Goal: Transaction & Acquisition: Purchase product/service

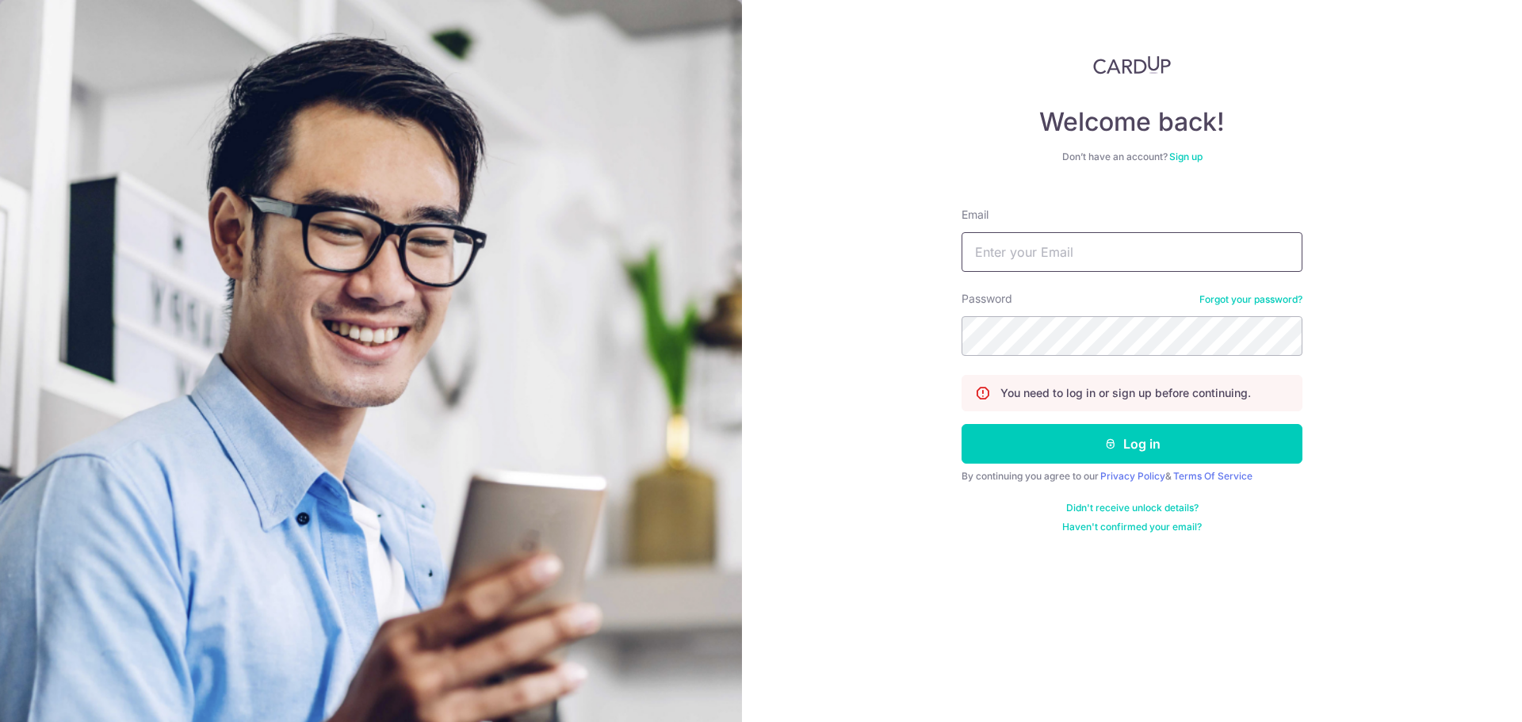
click at [1096, 259] on input "Email" at bounding box center [1132, 252] width 341 height 40
click at [1056, 265] on input "Email" at bounding box center [1132, 252] width 341 height 40
type input "[EMAIL_ADDRESS][DOMAIN_NAME]"
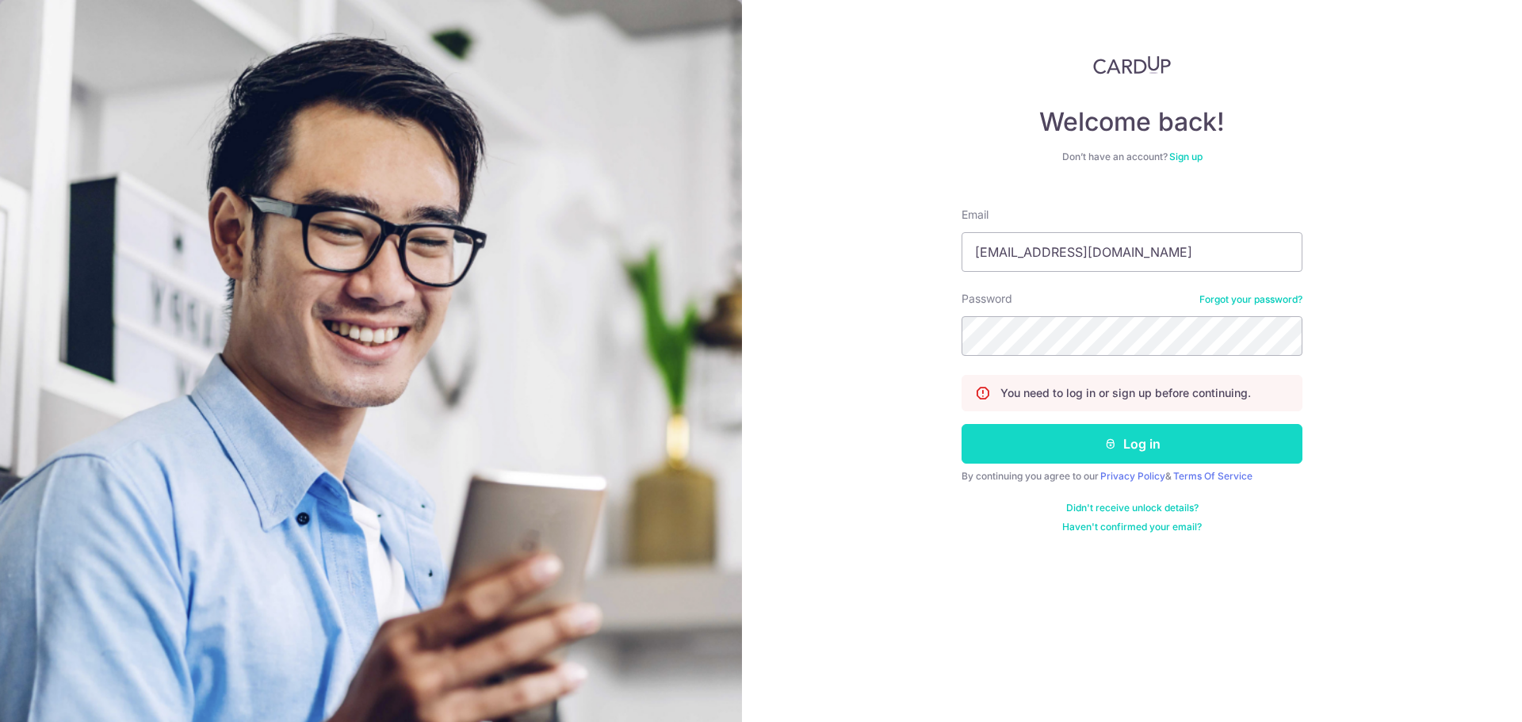
click at [1093, 451] on button "Log in" at bounding box center [1132, 444] width 341 height 40
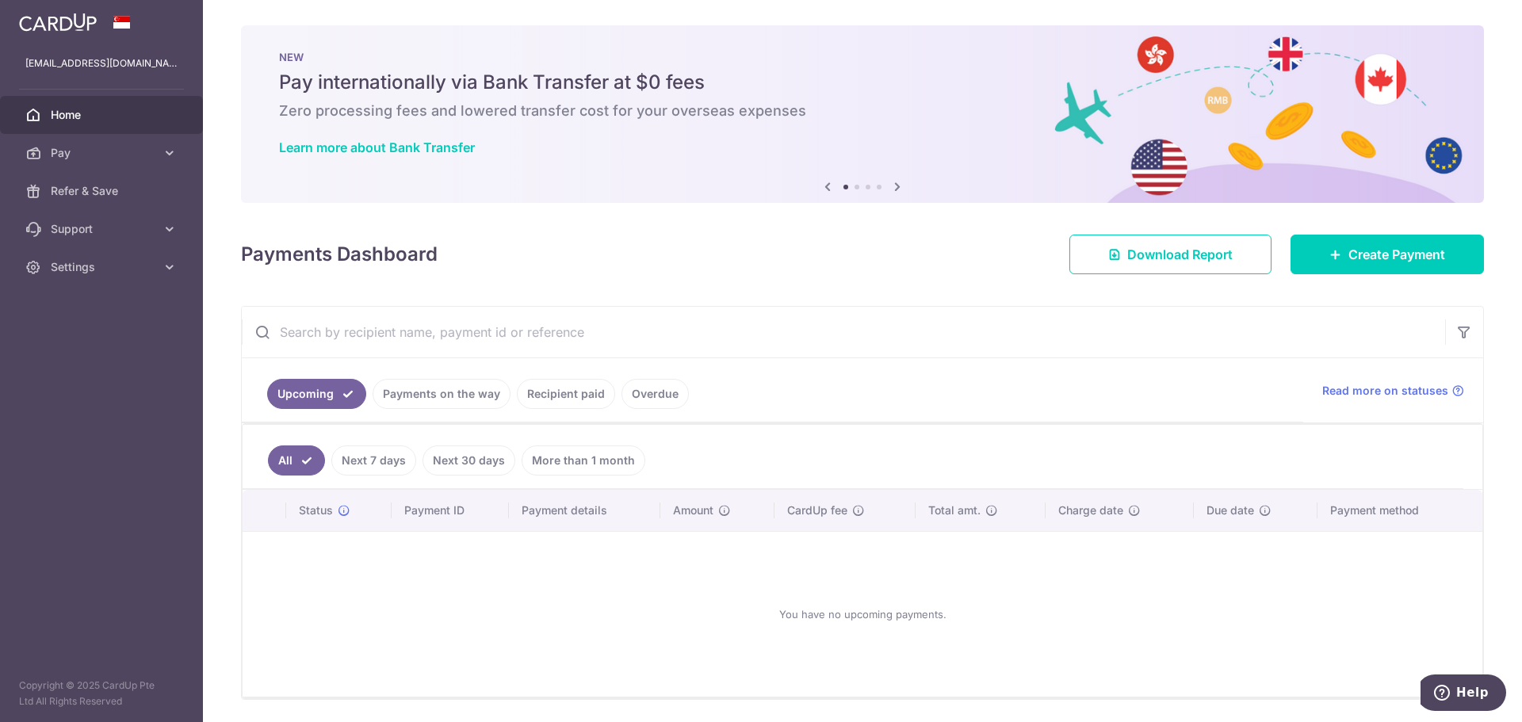
click at [378, 465] on link "Next 7 days" at bounding box center [373, 461] width 85 height 30
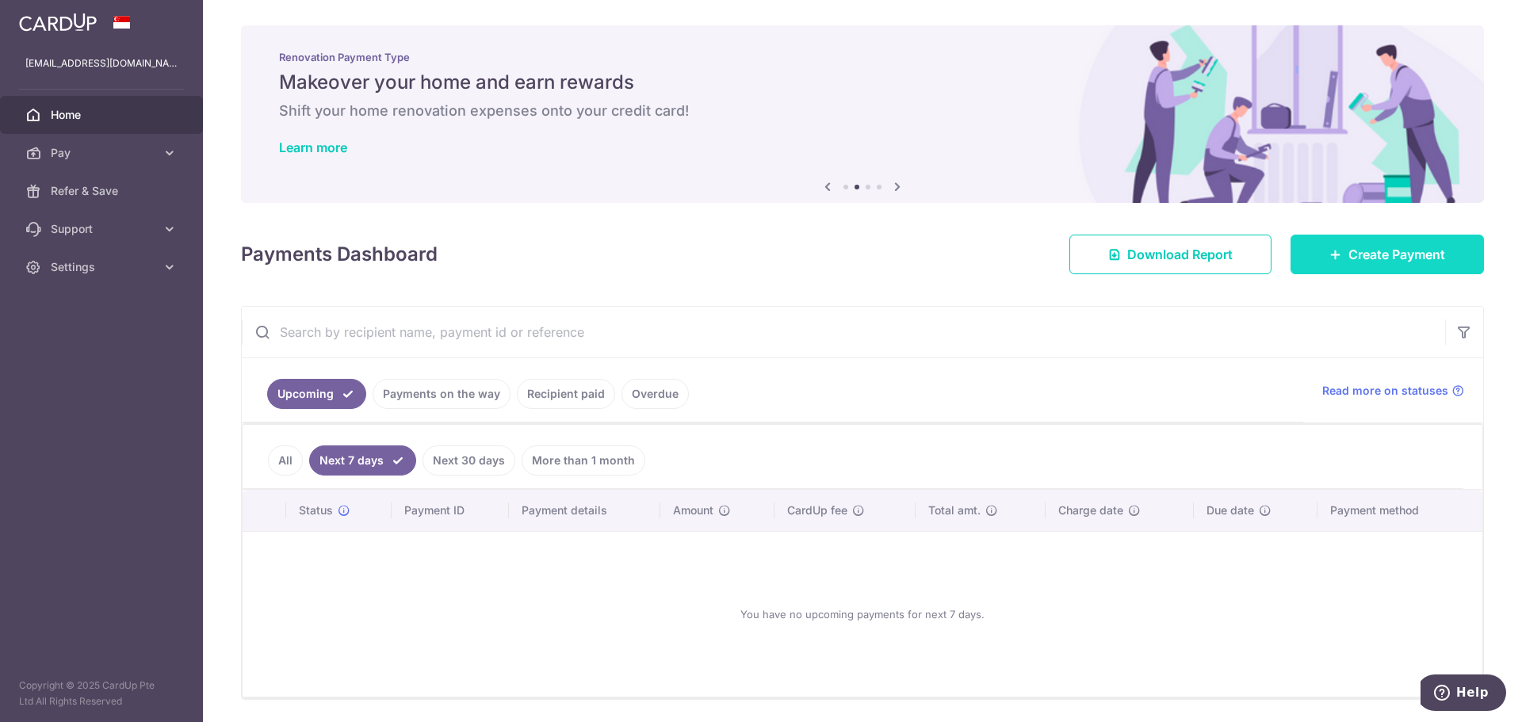
click at [1349, 256] on span "Create Payment" at bounding box center [1397, 254] width 97 height 19
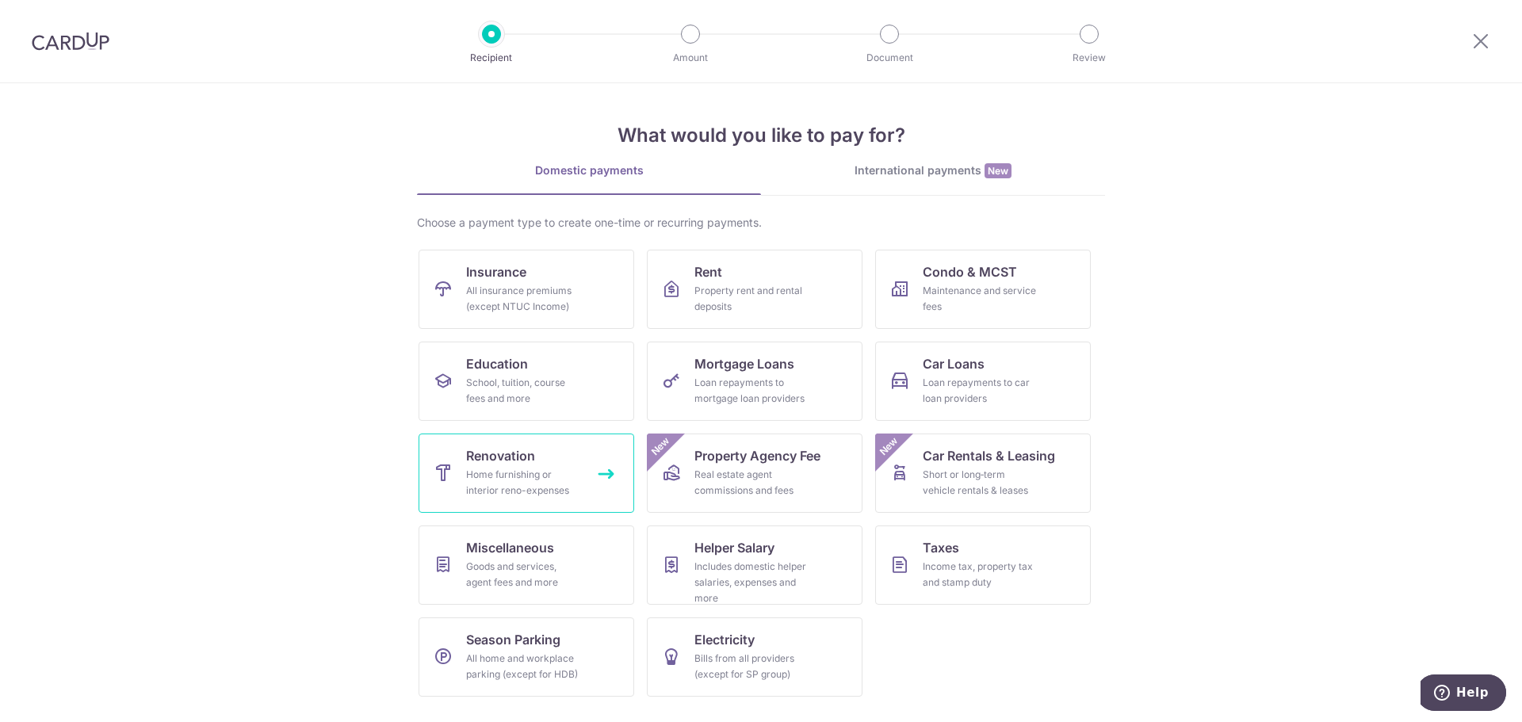
click at [542, 473] on div "Home furnishing or interior reno-expenses" at bounding box center [523, 483] width 114 height 32
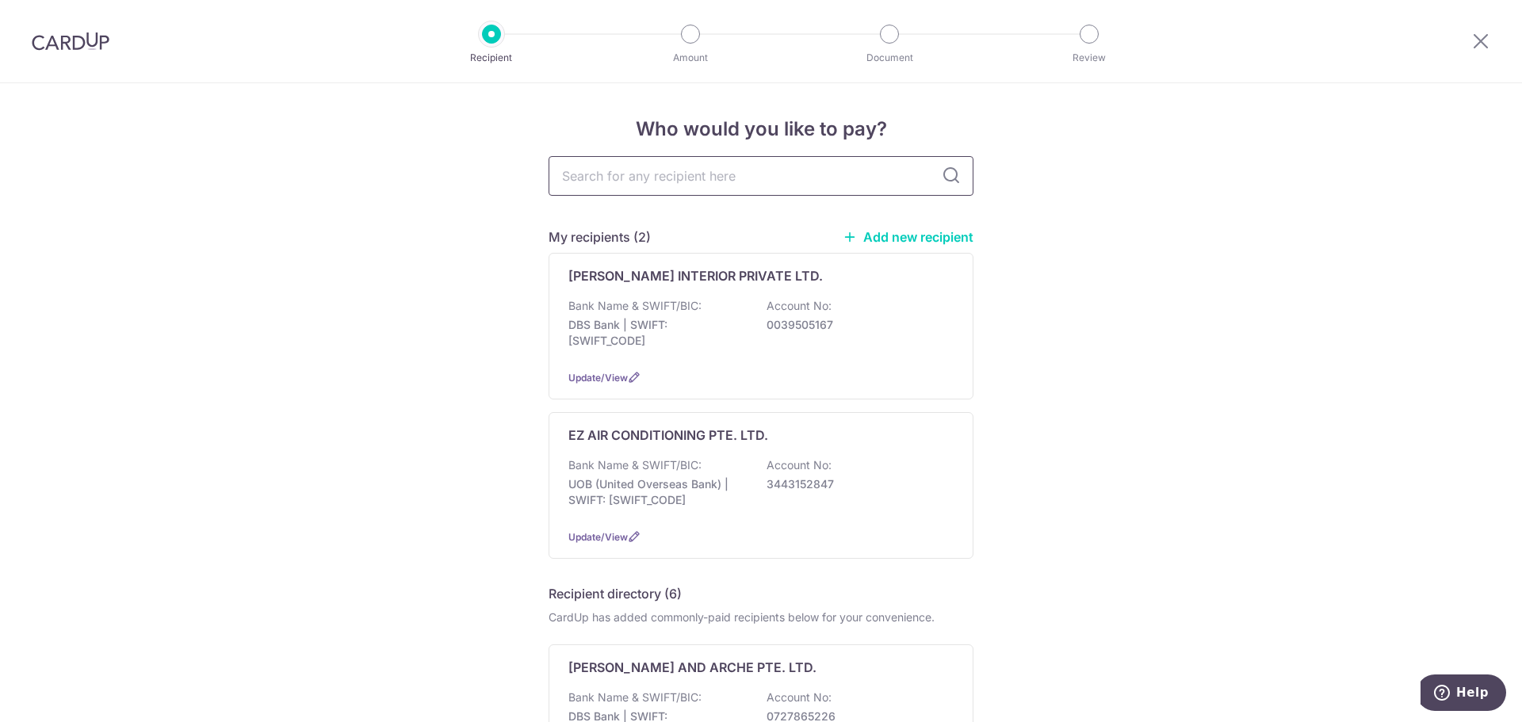
click at [695, 176] on input "text" at bounding box center [761, 176] width 425 height 40
click at [661, 180] on input "text" at bounding box center [761, 176] width 425 height 40
click at [572, 311] on p "Bank Name & SWIFT/BIC:" at bounding box center [634, 306] width 133 height 16
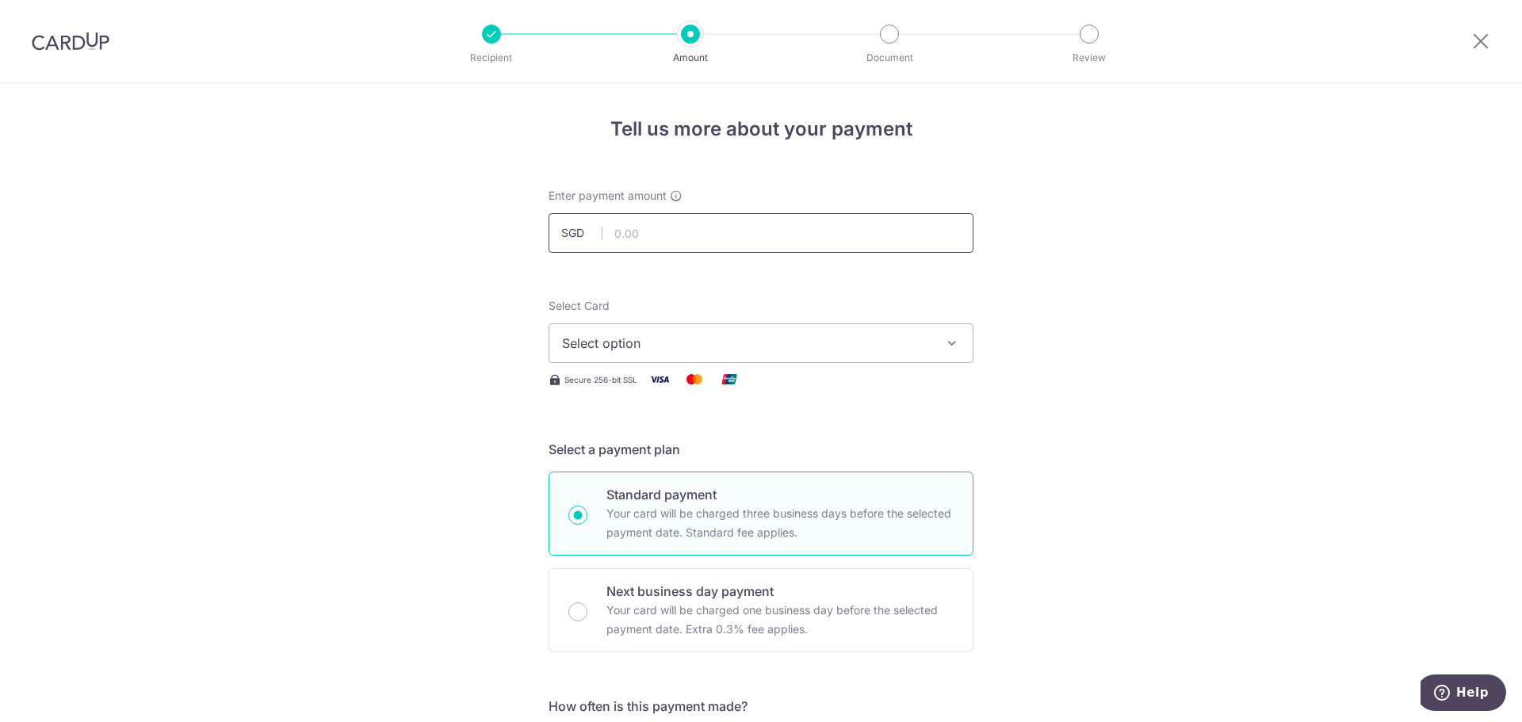
click at [670, 227] on input "text" at bounding box center [761, 233] width 425 height 40
click at [655, 222] on input "text" at bounding box center [761, 233] width 425 height 40
click at [758, 230] on input "text" at bounding box center [761, 233] width 425 height 40
click at [760, 236] on input "text" at bounding box center [761, 233] width 425 height 40
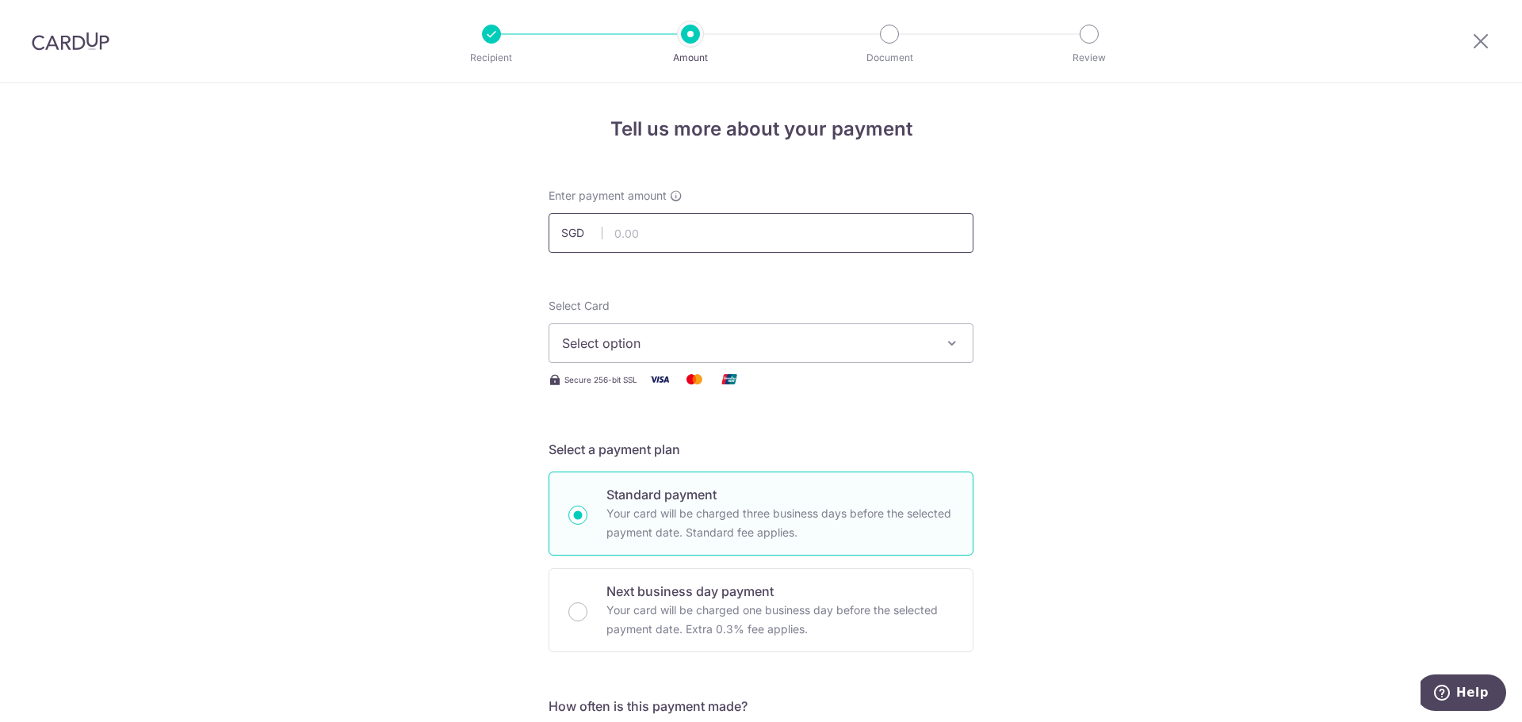
paste input "$ 27,407."
click at [626, 239] on input "27,407.60" at bounding box center [761, 233] width 425 height 40
type input "27,407.60"
click at [664, 332] on button "Select option" at bounding box center [761, 343] width 425 height 40
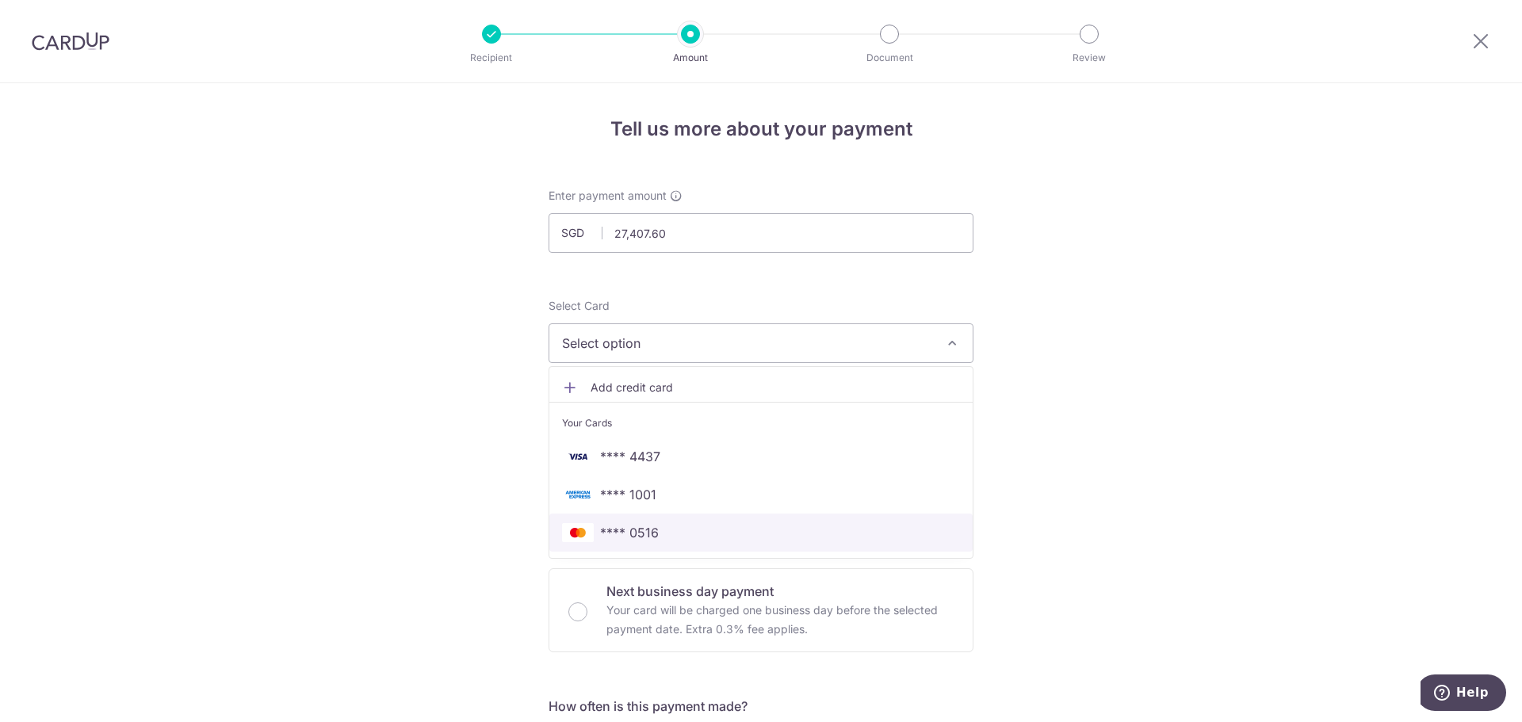
click at [645, 536] on span "**** 0516" at bounding box center [629, 532] width 59 height 19
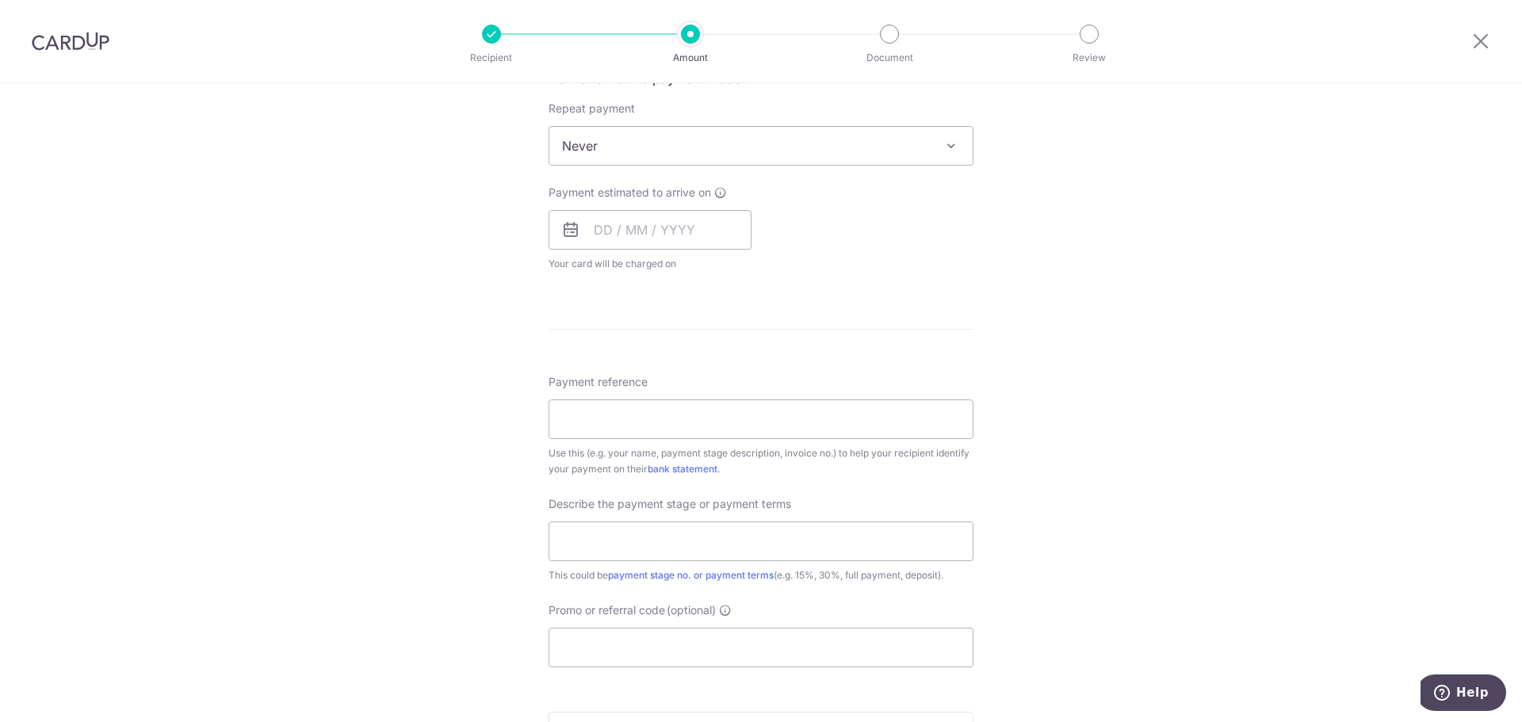
scroll to position [634, 0]
click at [775, 416] on input "Payment reference" at bounding box center [761, 413] width 425 height 40
drag, startPoint x: 691, startPoint y: 414, endPoint x: 524, endPoint y: 418, distance: 167.3
click at [524, 418] on div "Tell us more about your payment Enter payment amount SGD 27,407.60 27407.60 Sel…" at bounding box center [761, 219] width 1522 height 1540
click at [692, 413] on input "Kok Yu Xuan - Ricky" at bounding box center [761, 413] width 425 height 40
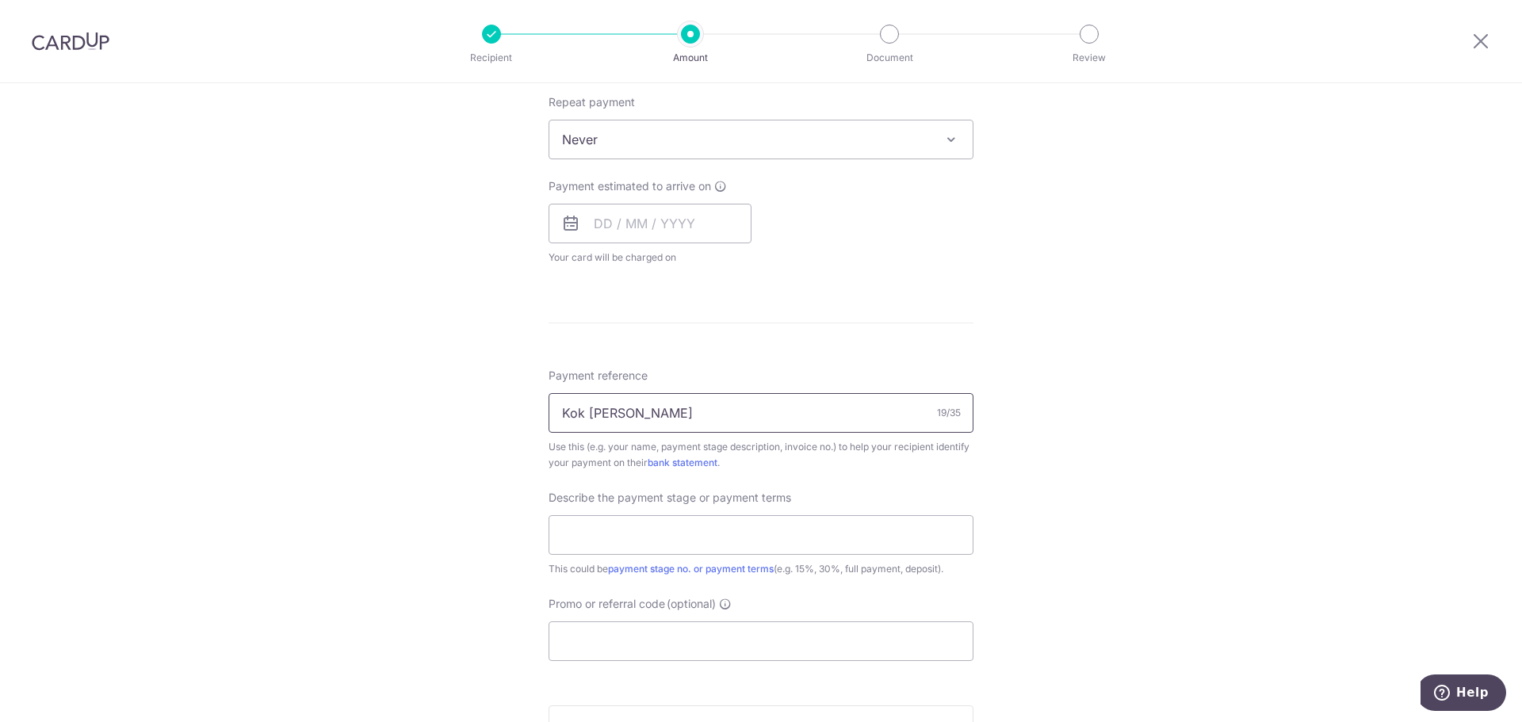
click at [650, 419] on input "Kok Yu Xuan - Ricky" at bounding box center [761, 413] width 425 height 40
click at [1277, 342] on div "Tell us more about your payment Enter payment amount SGD 27,407.60 27407.60 Sel…" at bounding box center [761, 219] width 1522 height 1540
drag, startPoint x: 650, startPoint y: 416, endPoint x: 726, endPoint y: 422, distance: 76.3
click at [726, 422] on input "Kok Yu Xuan - Ricky" at bounding box center [761, 413] width 425 height 40
click at [644, 413] on input "Kok Yu Xuan - Bl1001596RS" at bounding box center [761, 413] width 425 height 40
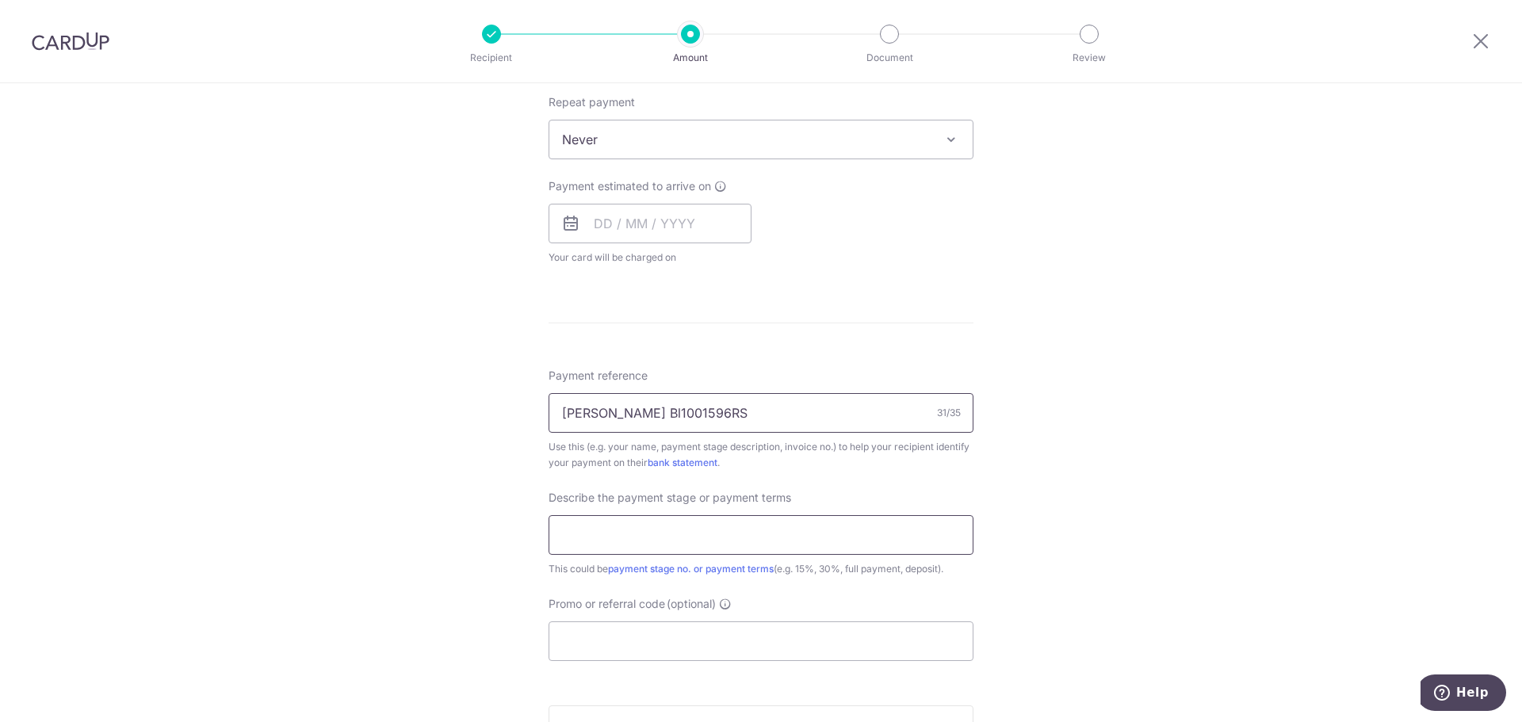
type input "Kok Yu Xuan - Ricky Bl1001596RS"
click at [623, 536] on input "text" at bounding box center [761, 535] width 425 height 40
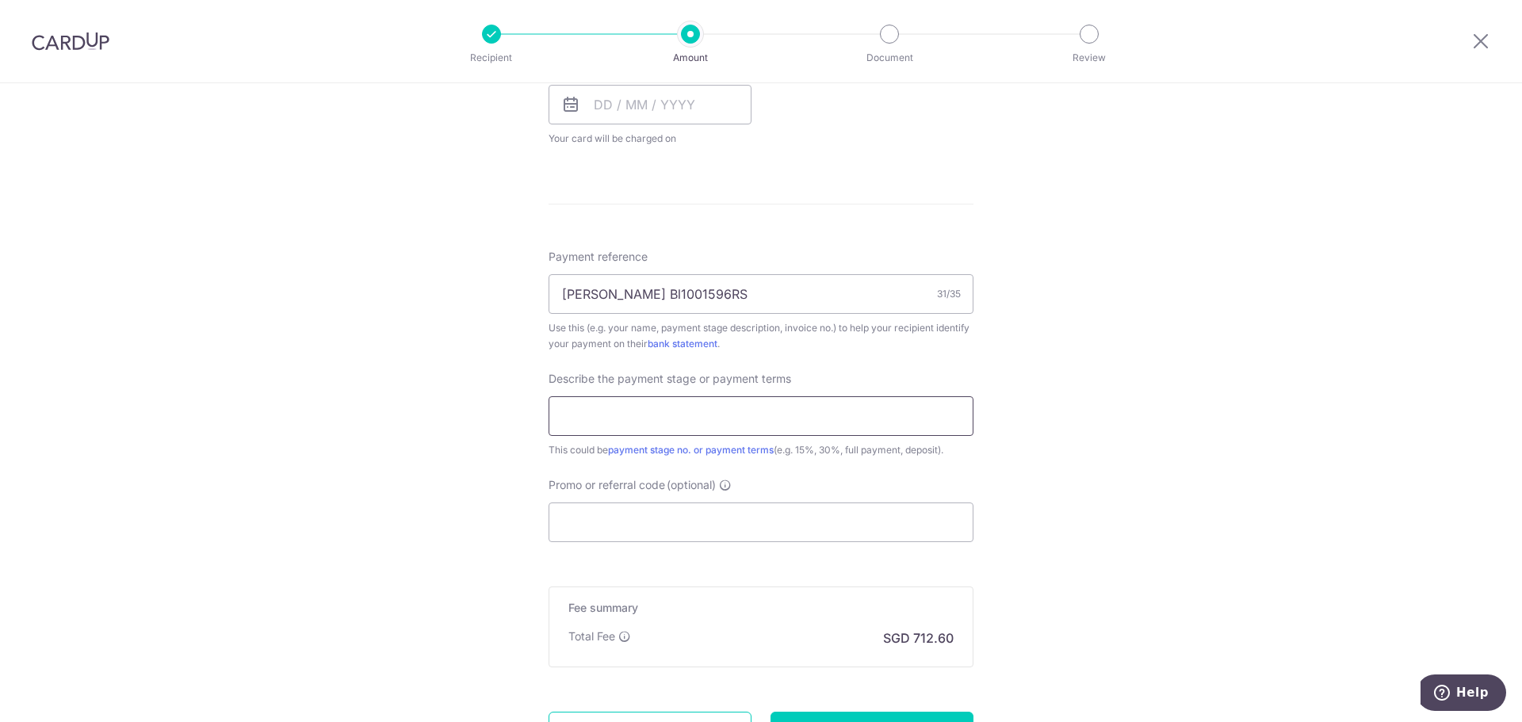
scroll to position [793, 0]
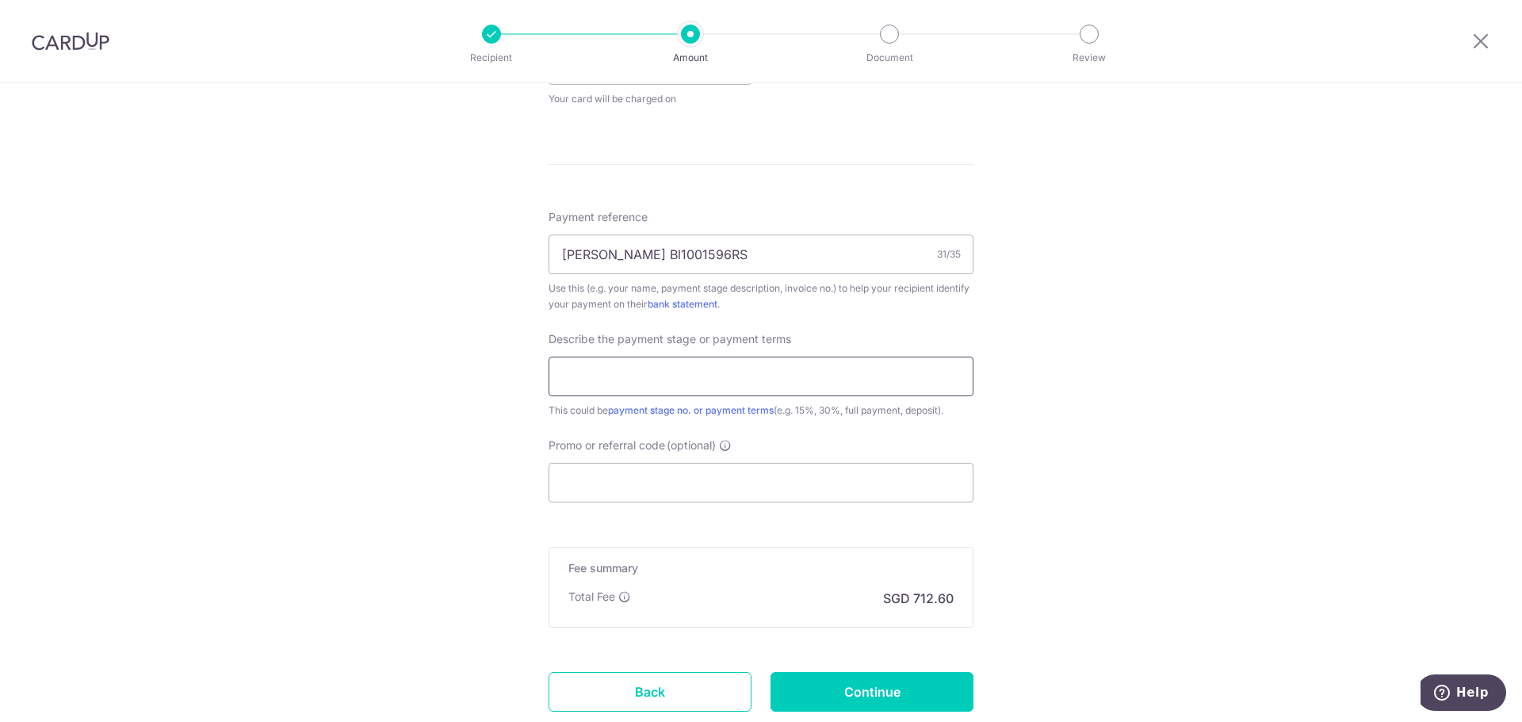
click at [631, 376] on input "text" at bounding box center [761, 377] width 425 height 40
type input "40%"
click at [598, 480] on input "Promo or referral code (optional)" at bounding box center [761, 483] width 425 height 40
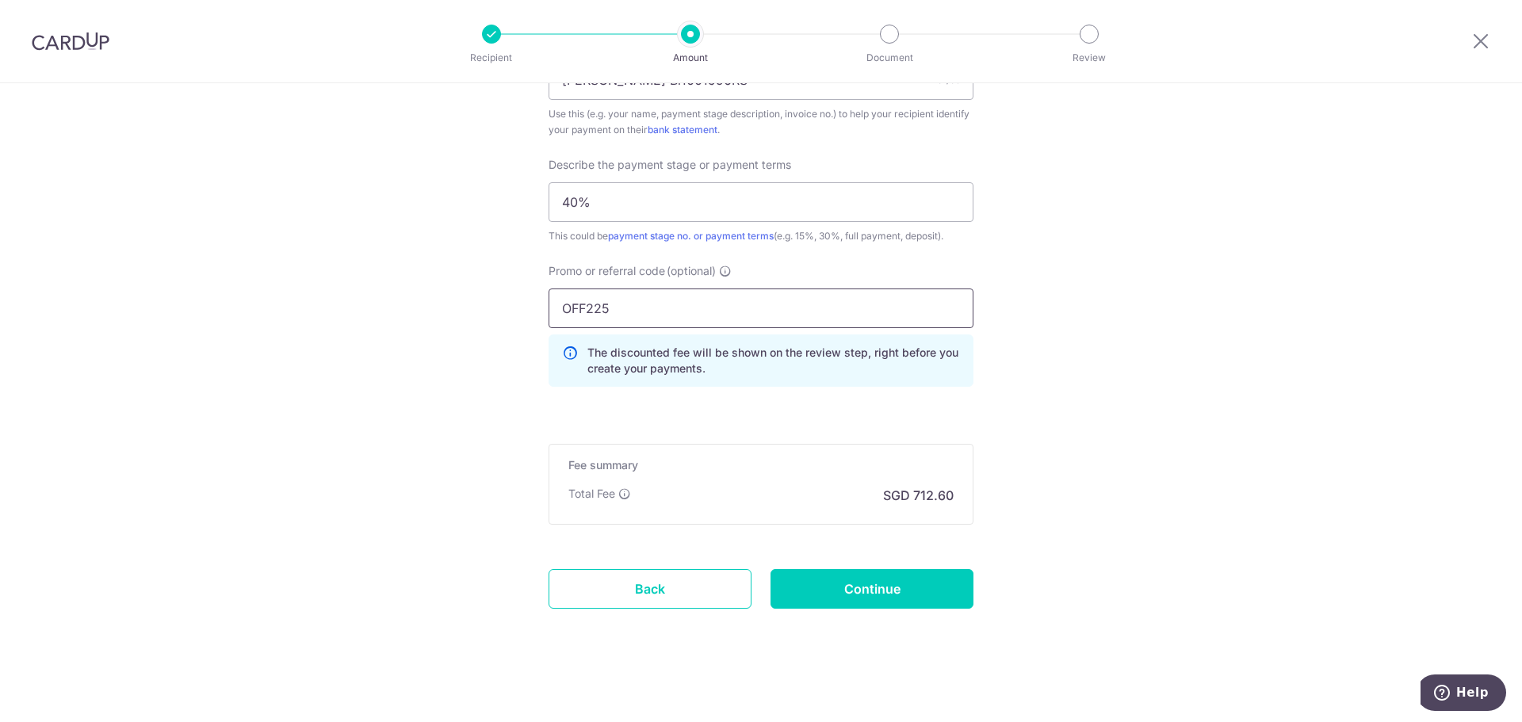
scroll to position [973, 0]
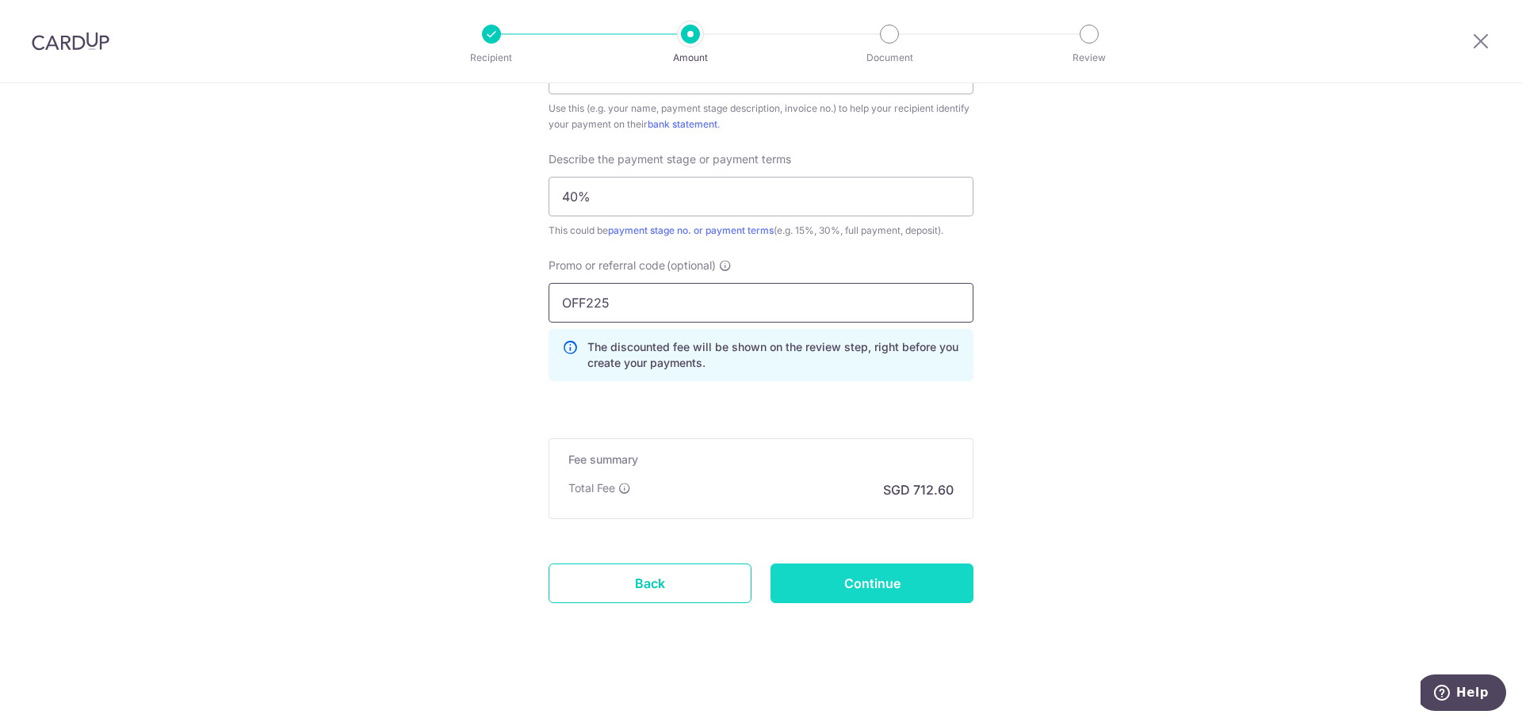
type input "OFF225"
click at [822, 582] on input "Continue" at bounding box center [872, 584] width 203 height 40
type input "Create Schedule"
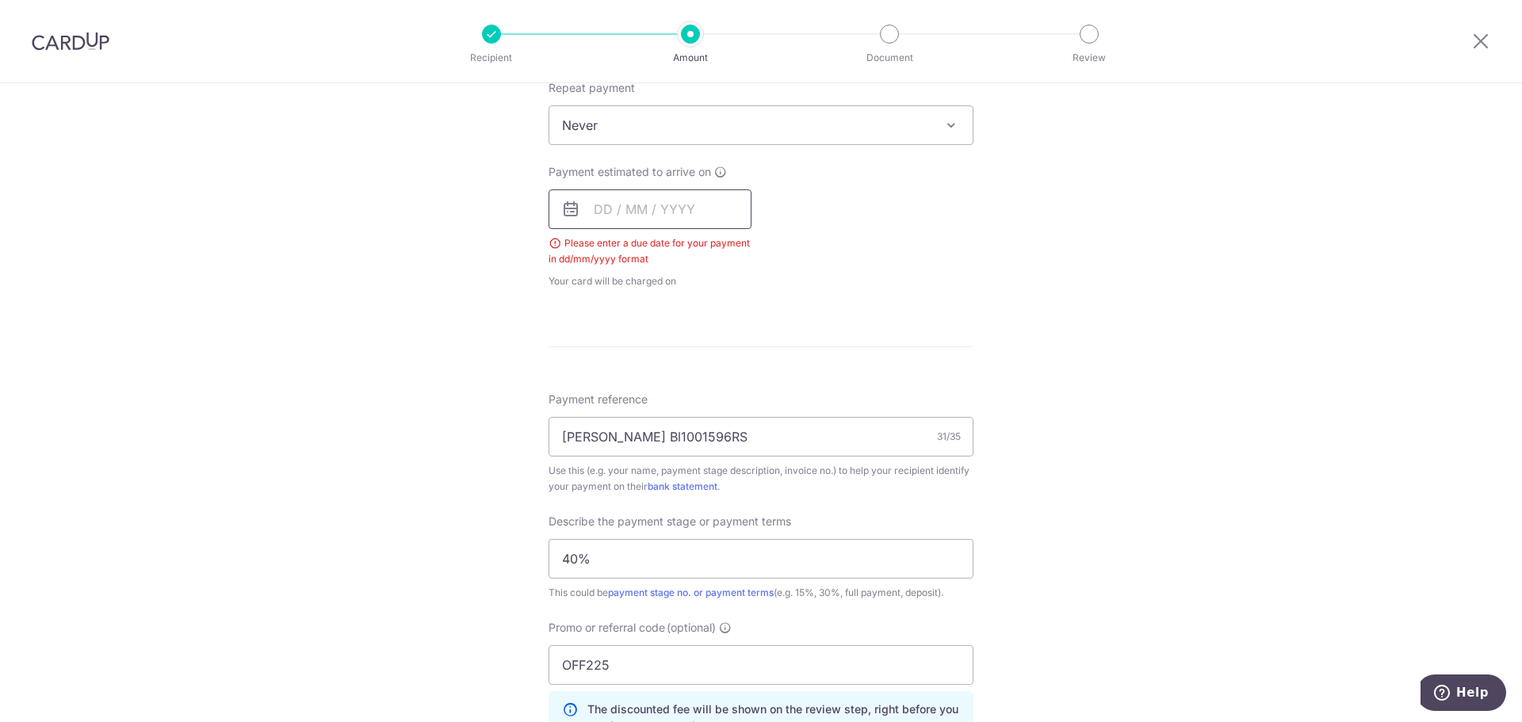
scroll to position [642, 0]
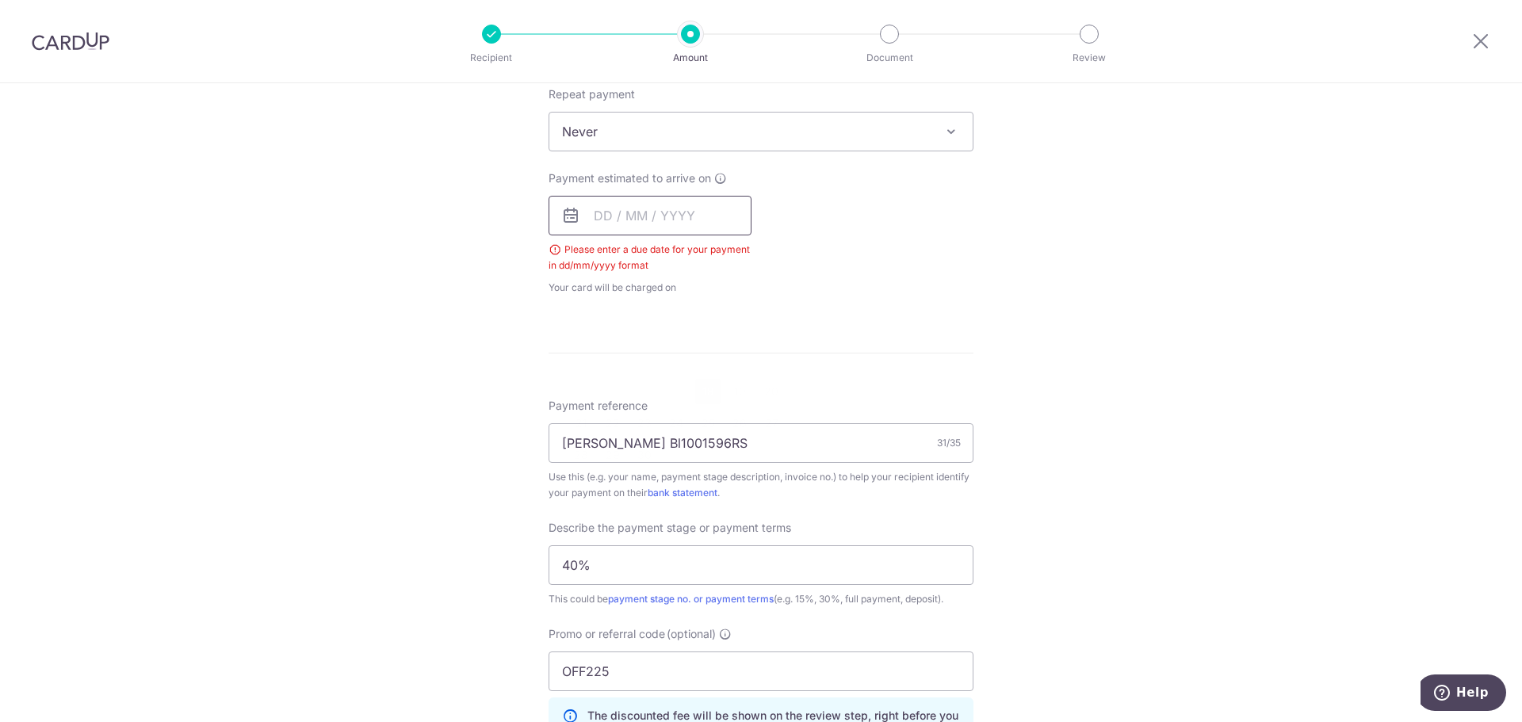
click at [649, 227] on input "text" at bounding box center [650, 216] width 203 height 40
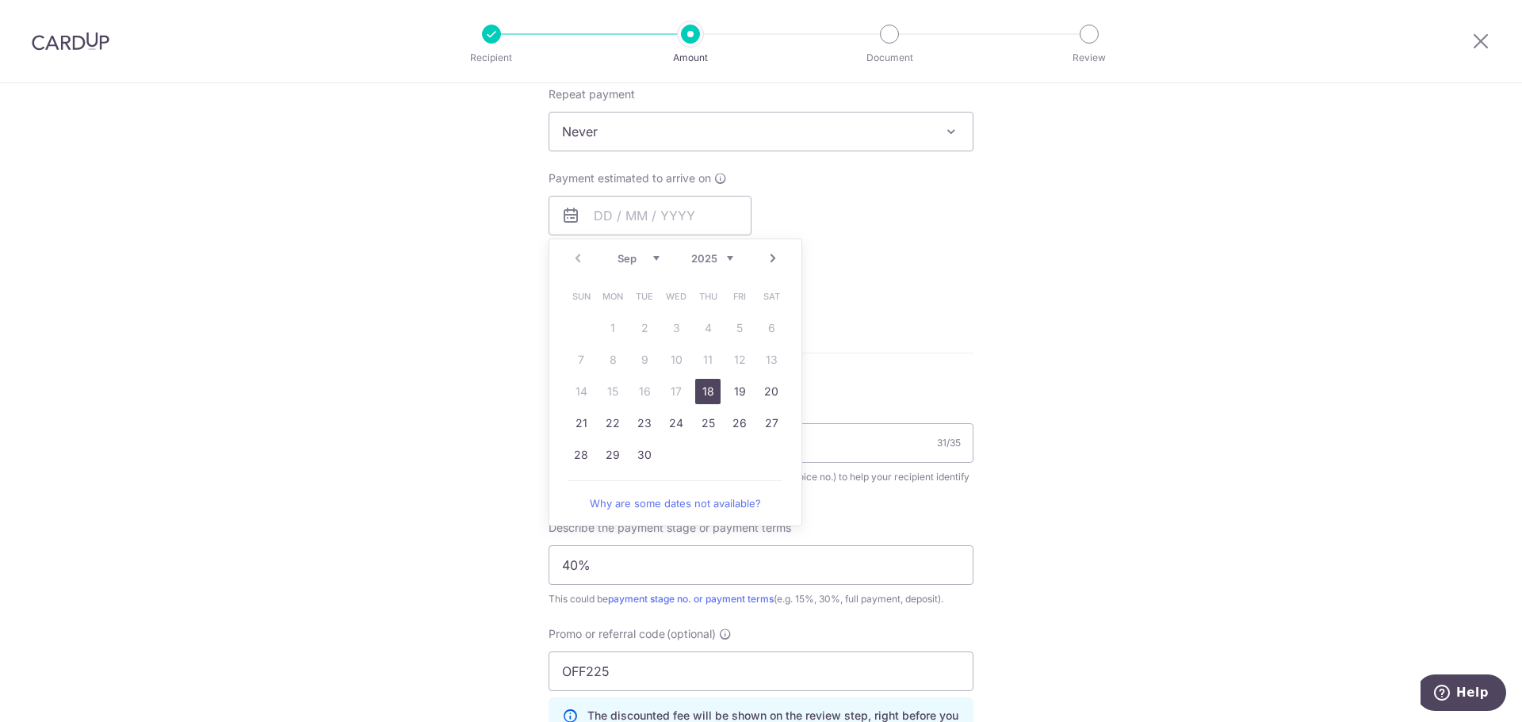
click at [705, 392] on link "18" at bounding box center [707, 391] width 25 height 25
type input "[DATE]"
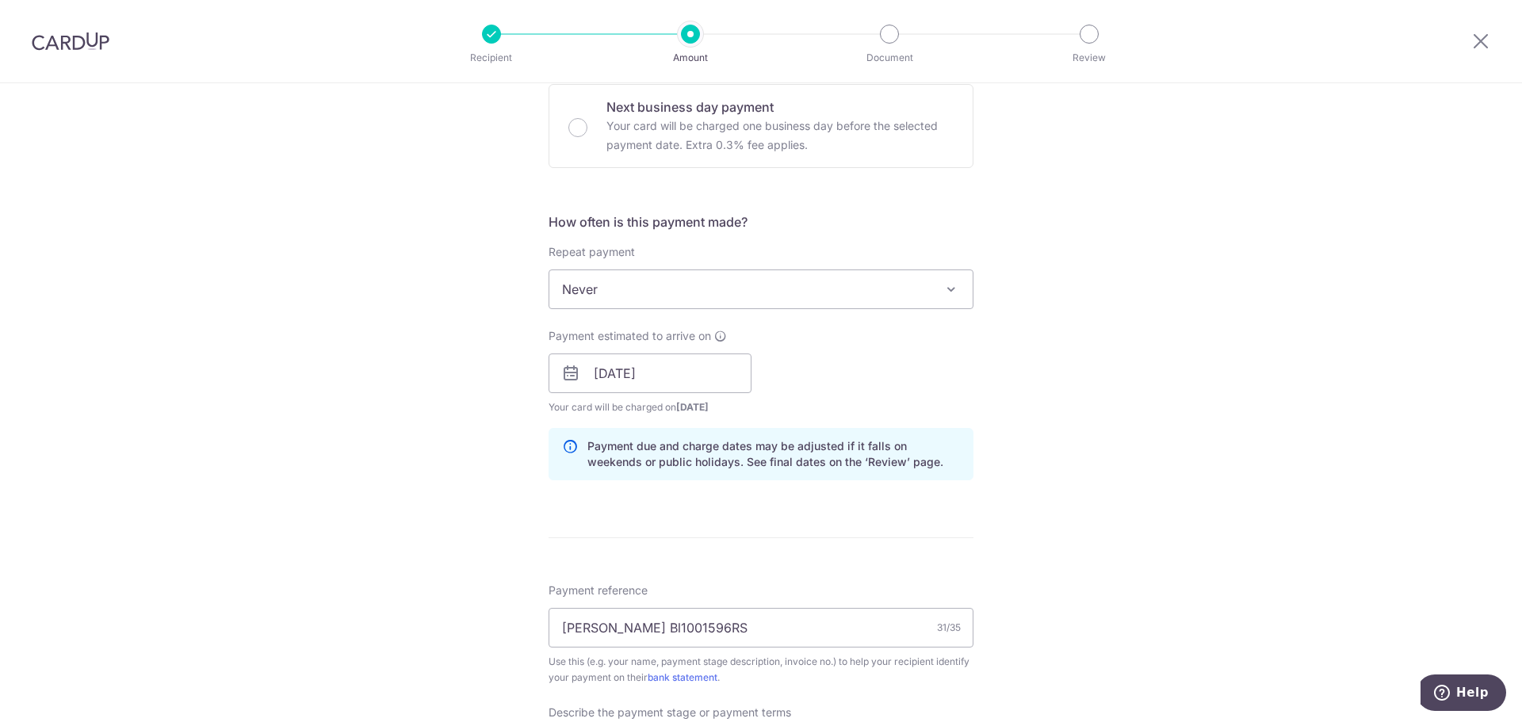
scroll to position [483, 0]
drag, startPoint x: 731, startPoint y: 448, endPoint x: 869, endPoint y: 463, distance: 138.8
click at [869, 463] on p "Payment due and charge dates may be adjusted if it falls on weekends or public …" at bounding box center [773, 456] width 373 height 32
click at [1037, 484] on div "Tell us more about your payment Enter payment amount SGD 27,407.60 27407.60 Sel…" at bounding box center [761, 438] width 1522 height 1677
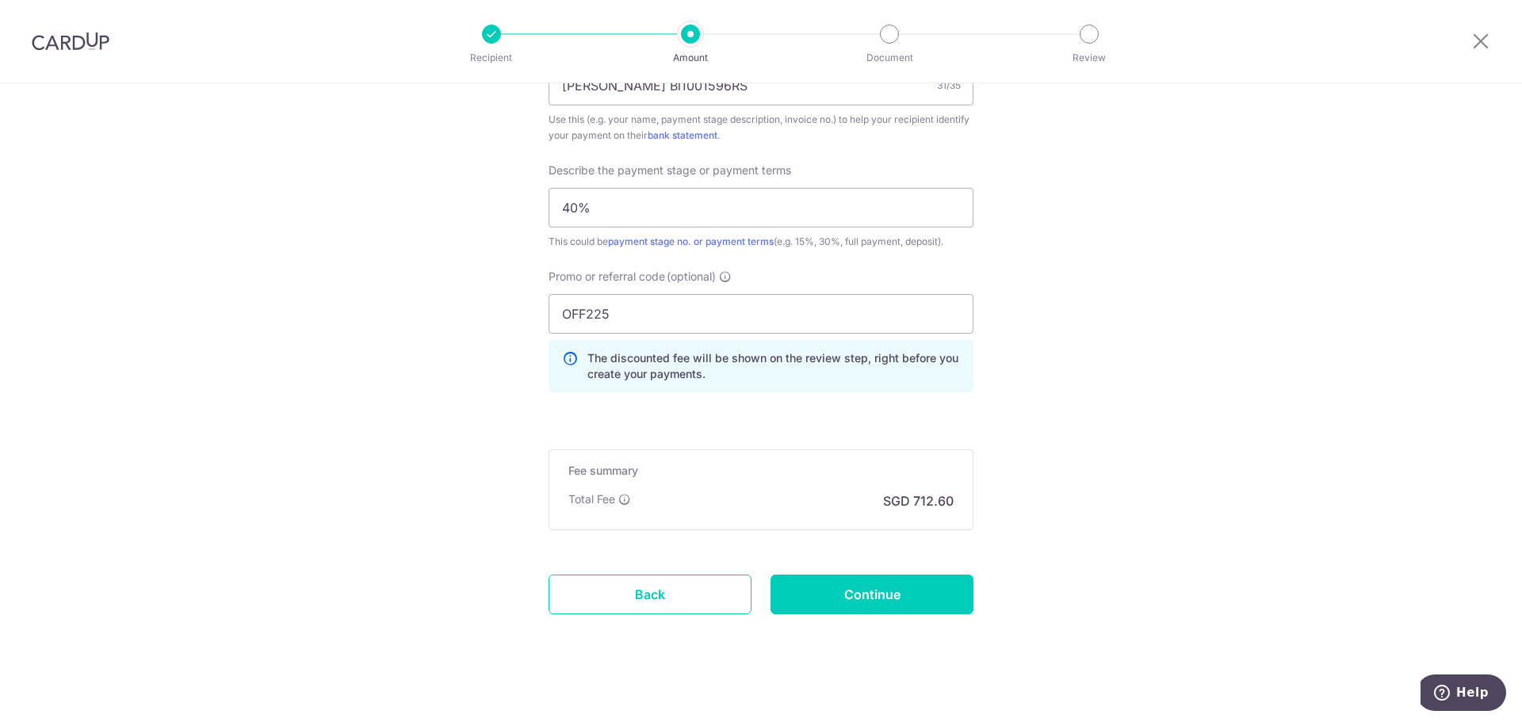
scroll to position [1038, 0]
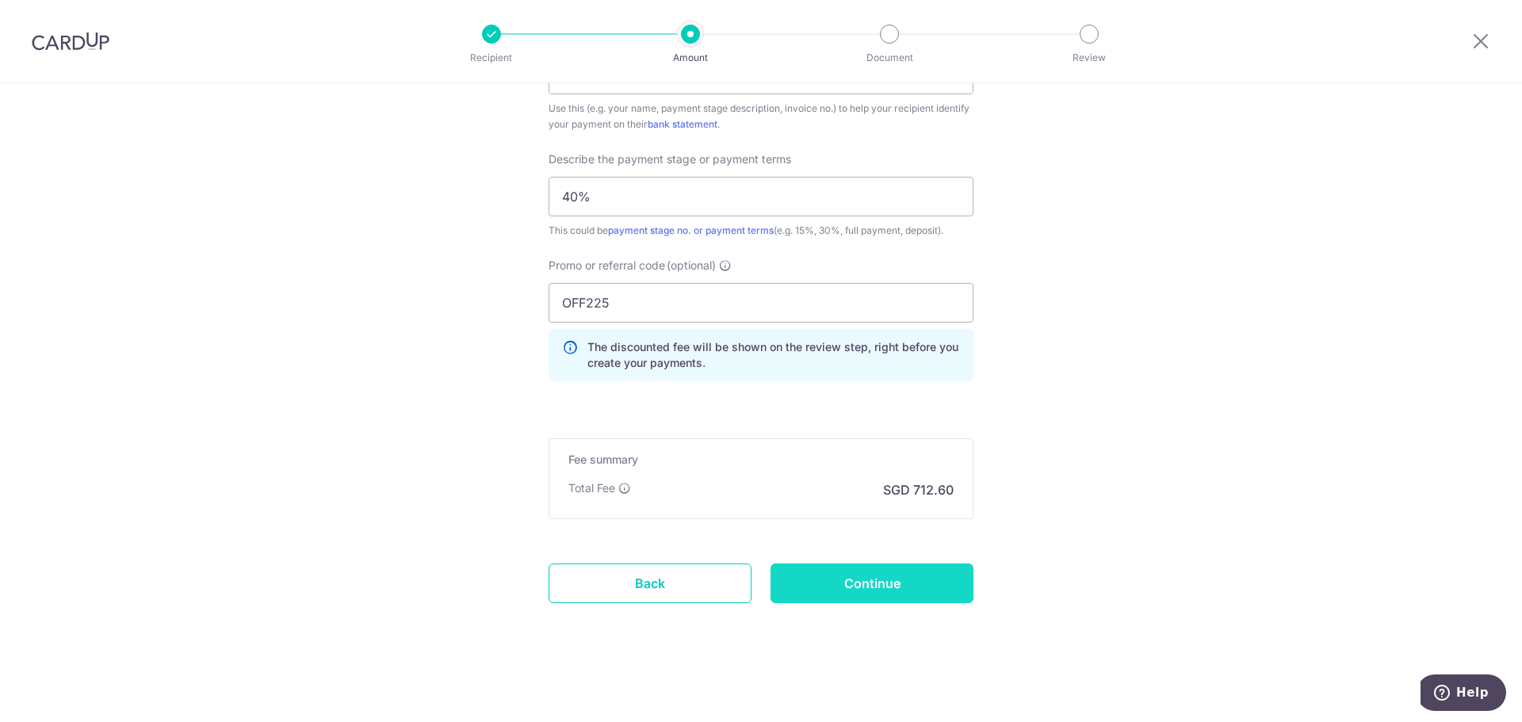
click at [843, 580] on input "Continue" at bounding box center [872, 584] width 203 height 40
type input "Create Schedule"
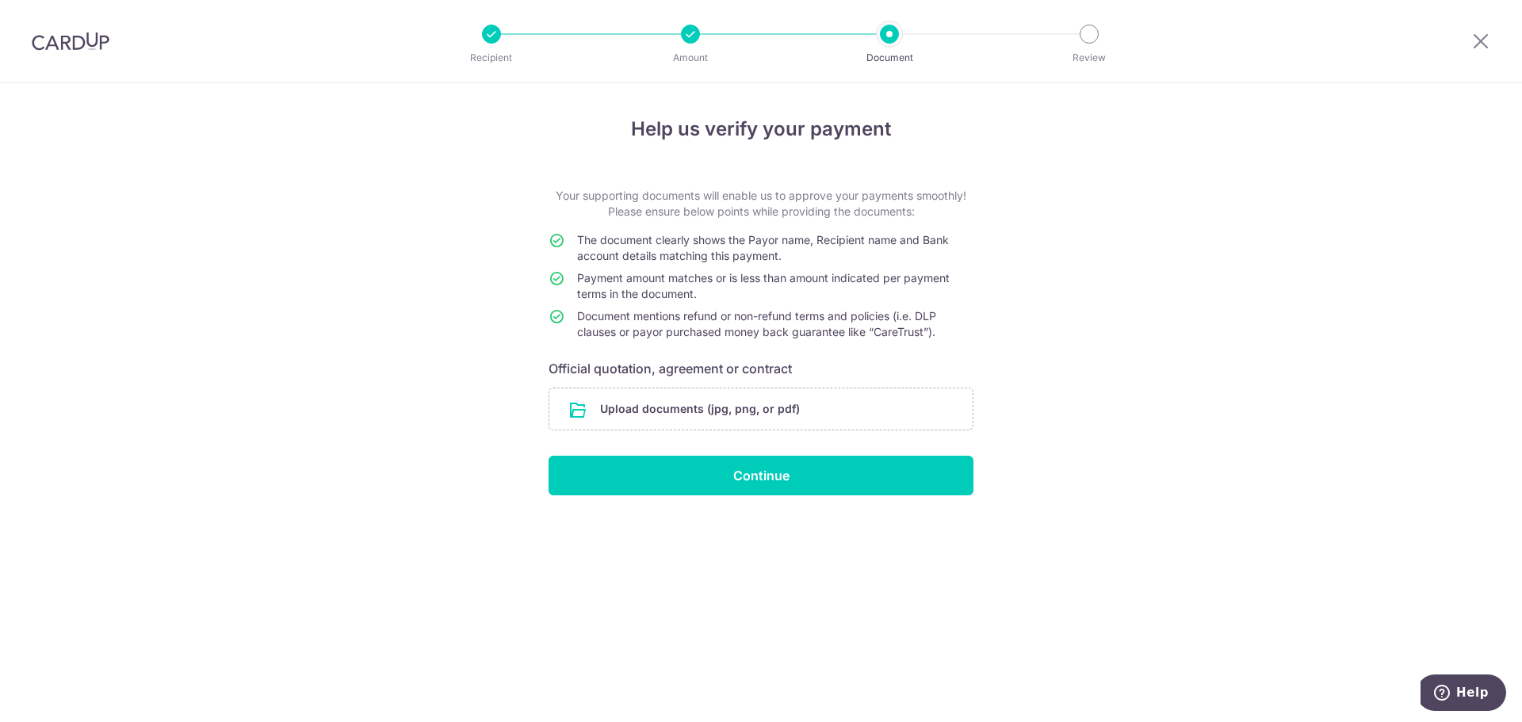
click at [689, 36] on div at bounding box center [690, 34] width 19 height 19
click at [1484, 38] on icon at bounding box center [1481, 41] width 19 height 20
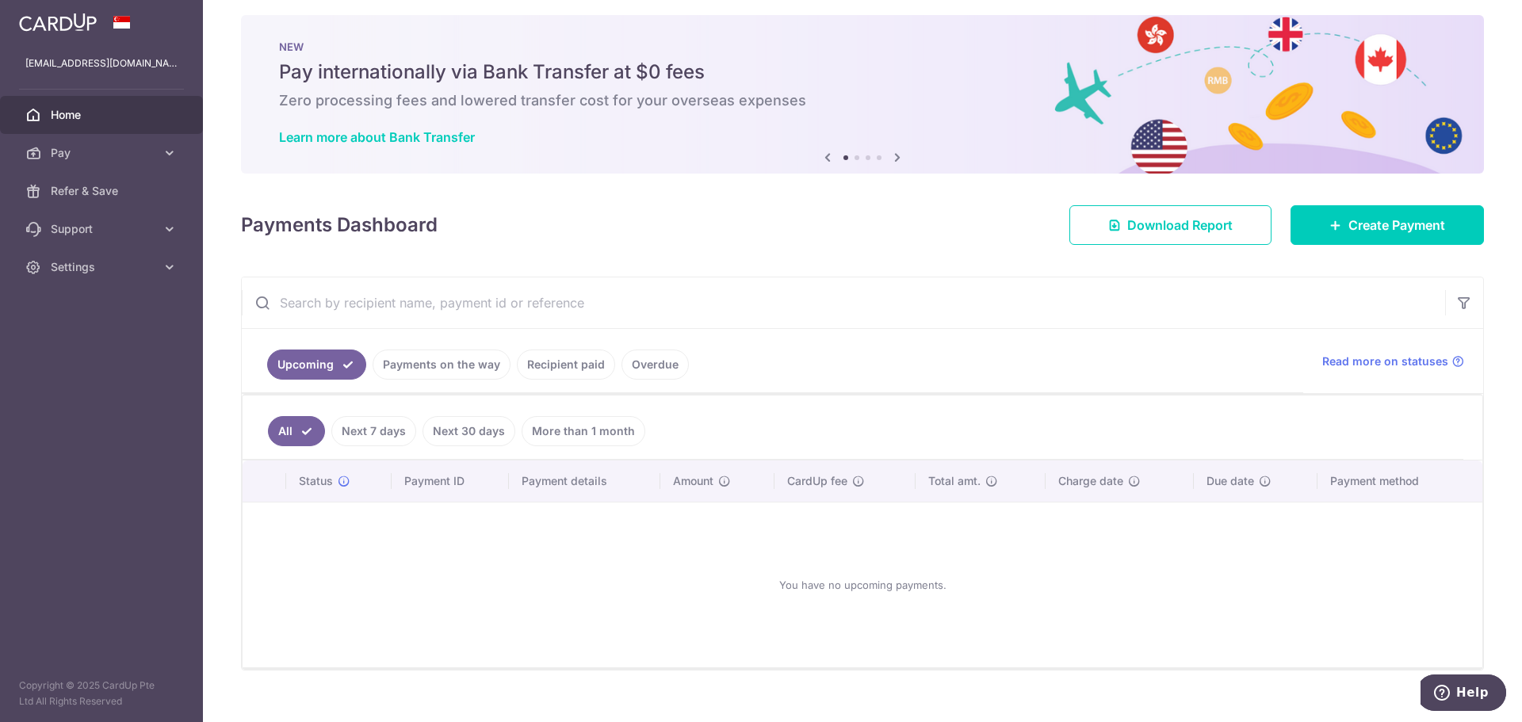
scroll to position [33, 0]
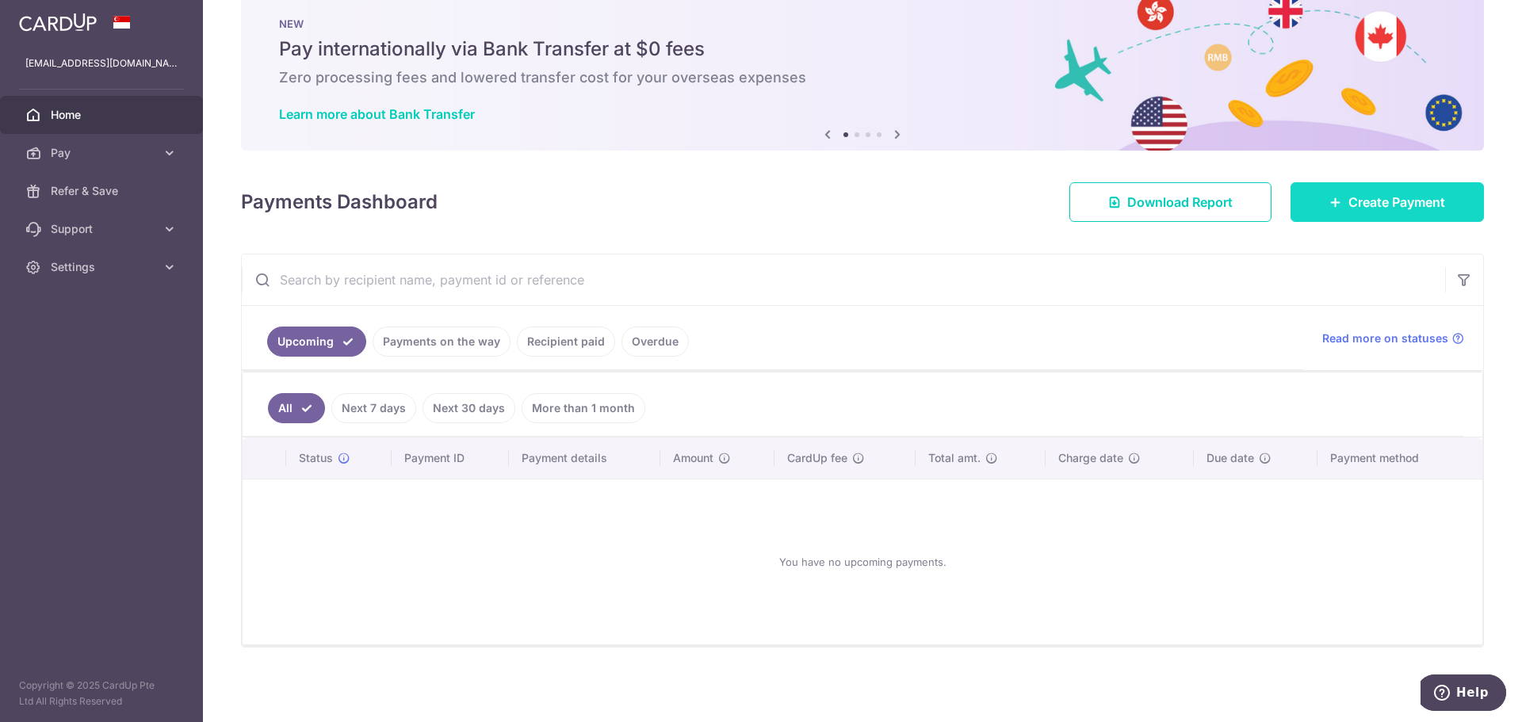
click at [1407, 211] on span "Create Payment" at bounding box center [1397, 202] width 97 height 19
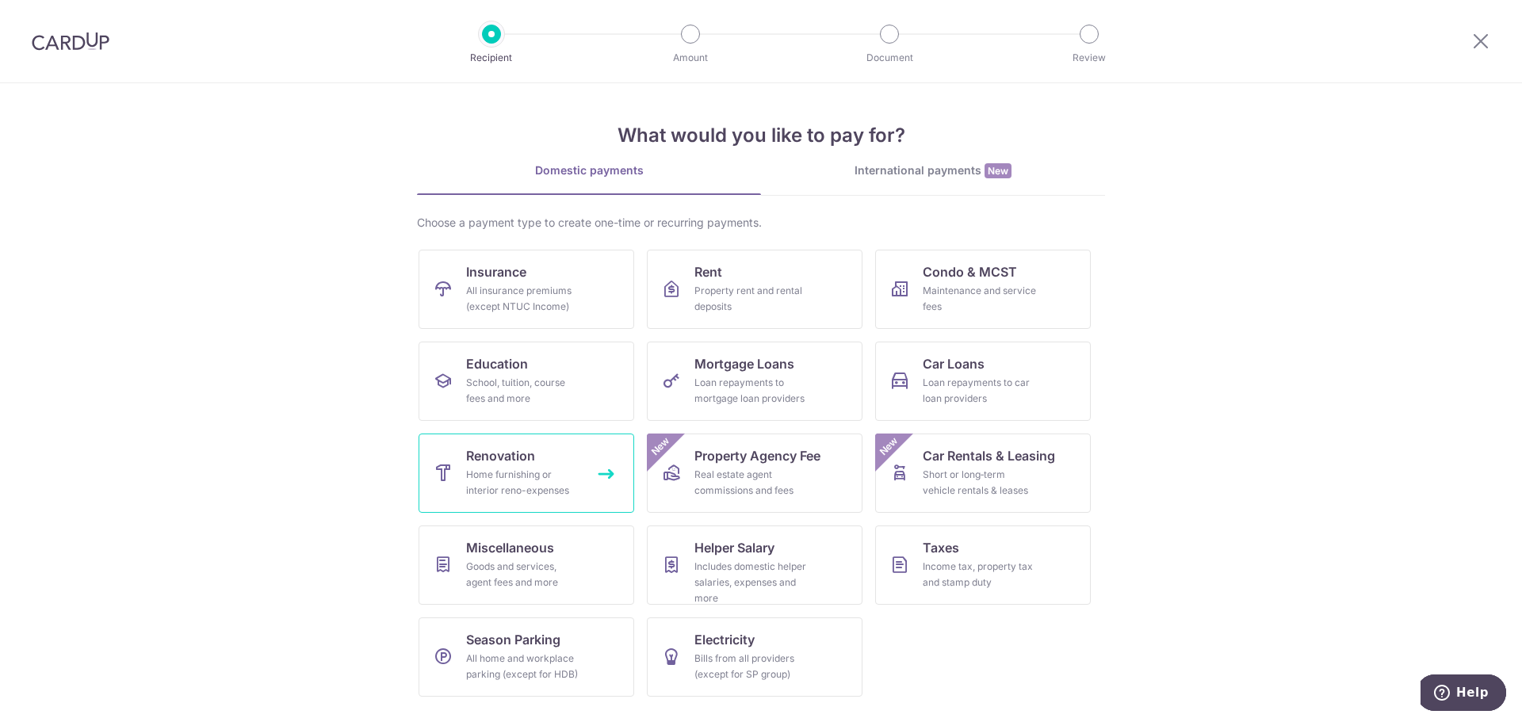
click at [506, 457] on span "Renovation" at bounding box center [500, 455] width 69 height 19
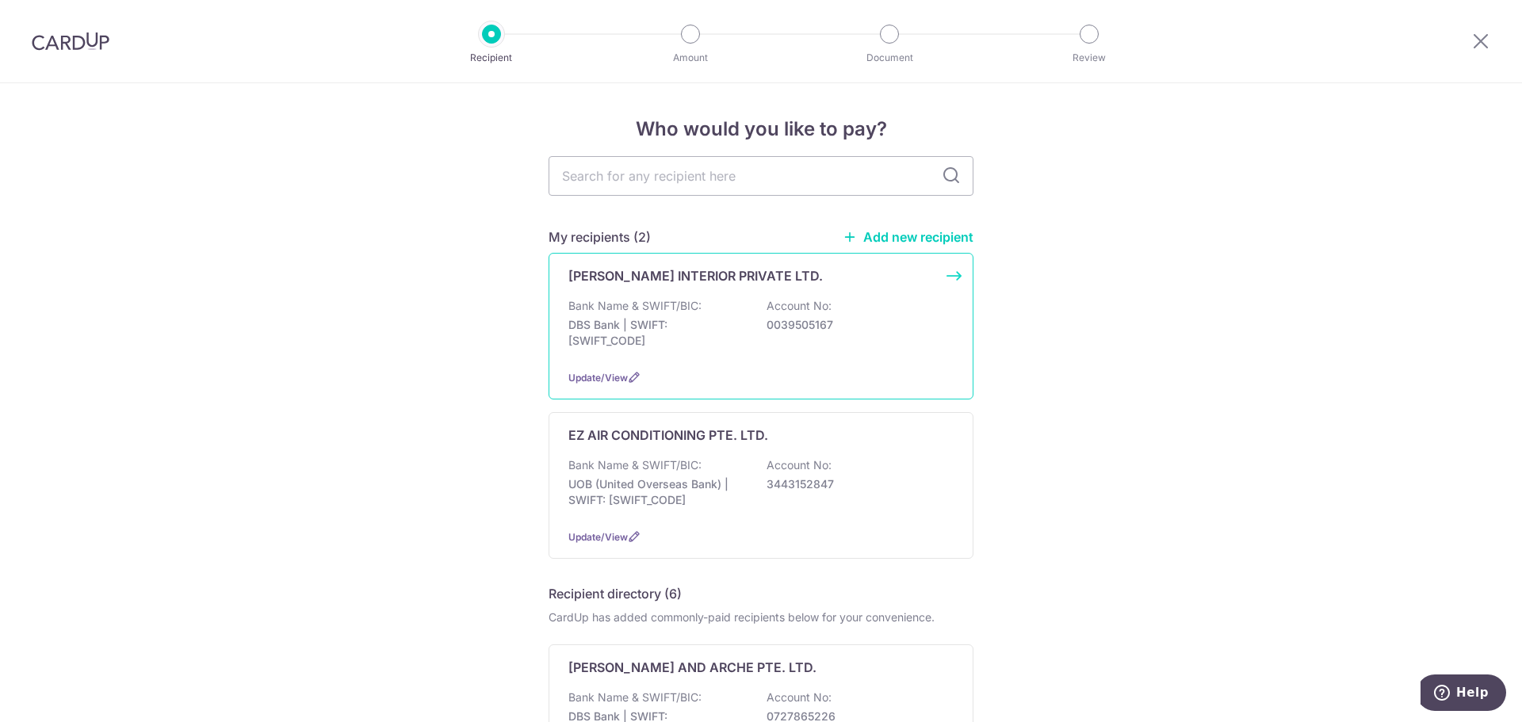
click at [663, 303] on p "Bank Name & SWIFT/BIC:" at bounding box center [634, 306] width 133 height 16
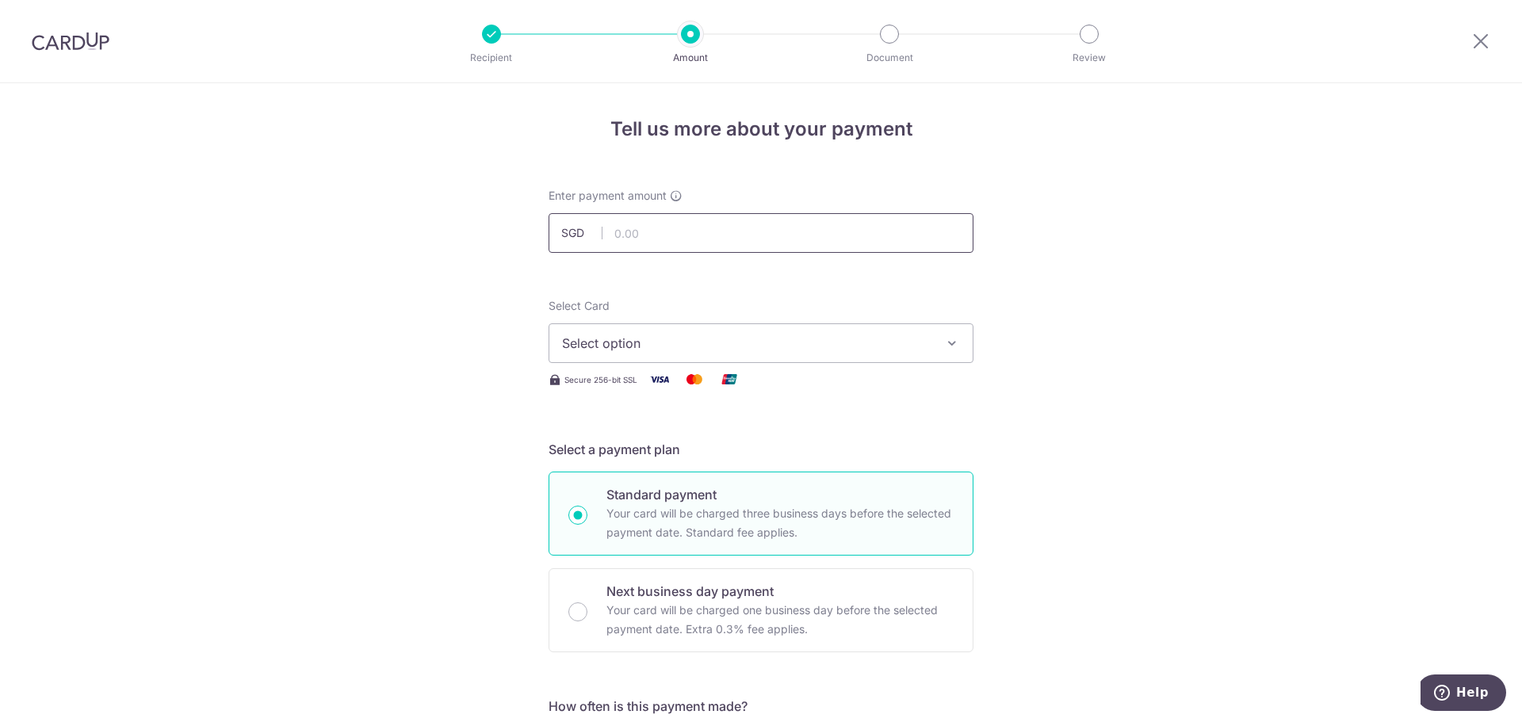
drag, startPoint x: 0, startPoint y: 0, endPoint x: 685, endPoint y: 239, distance: 725.4
click at [685, 239] on input "text" at bounding box center [761, 233] width 425 height 40
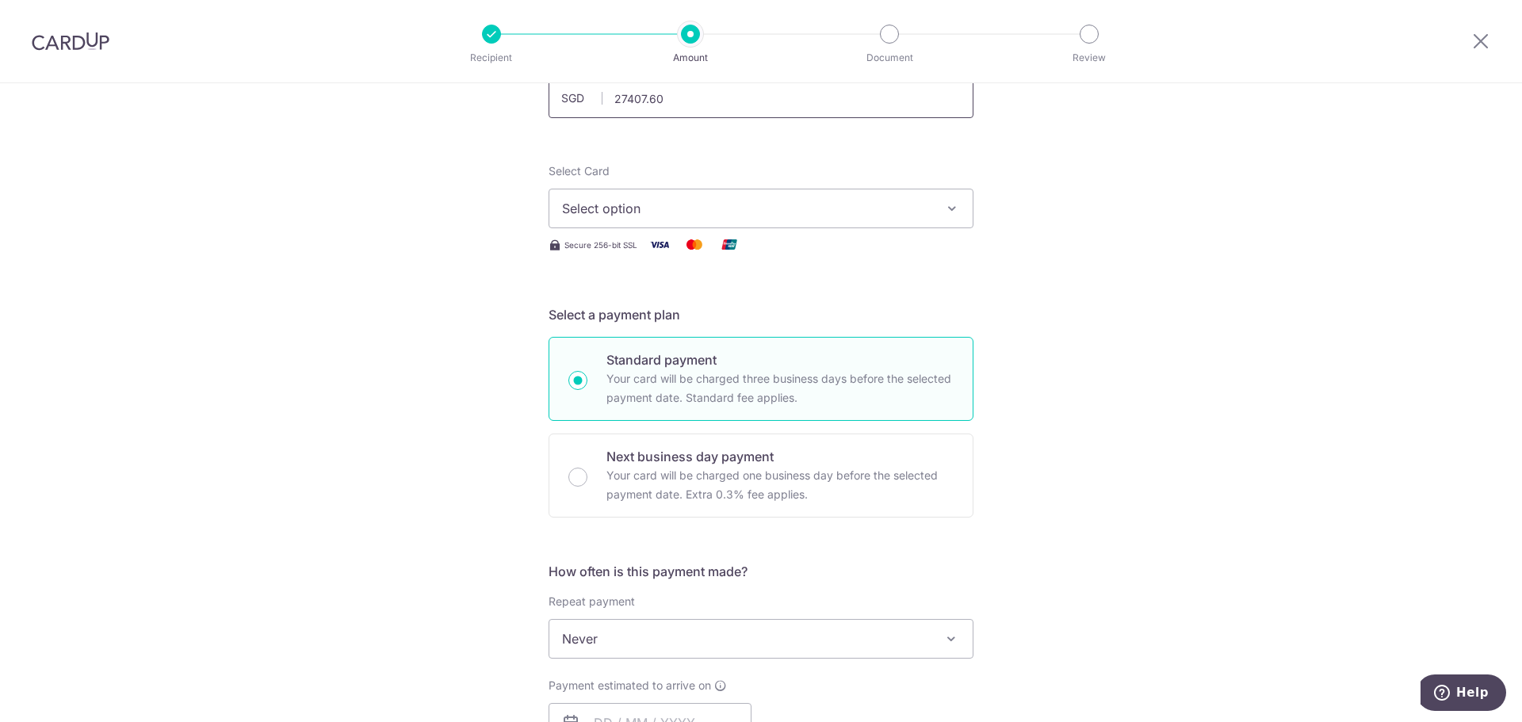
scroll to position [159, 0]
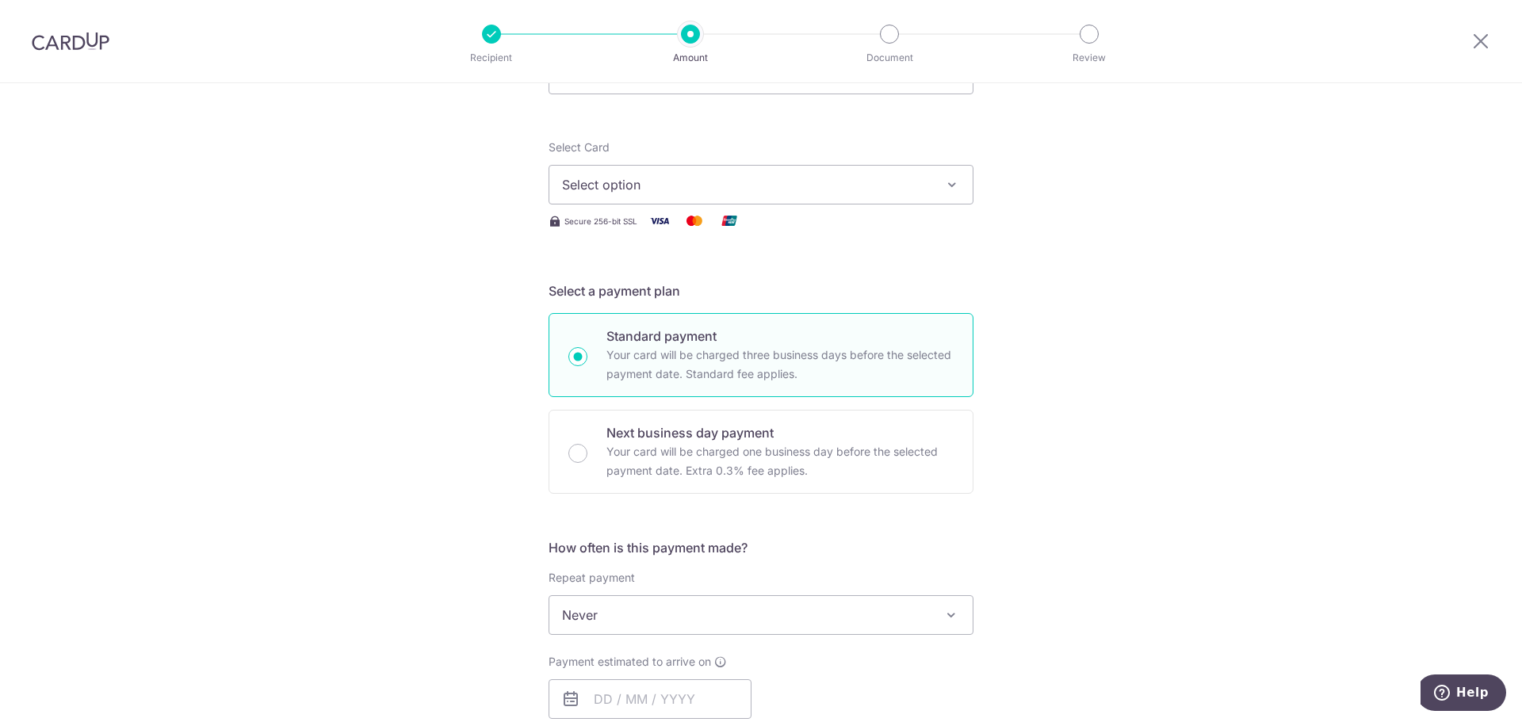
type input "27,407.60"
click at [647, 176] on span "Select option" at bounding box center [746, 184] width 369 height 19
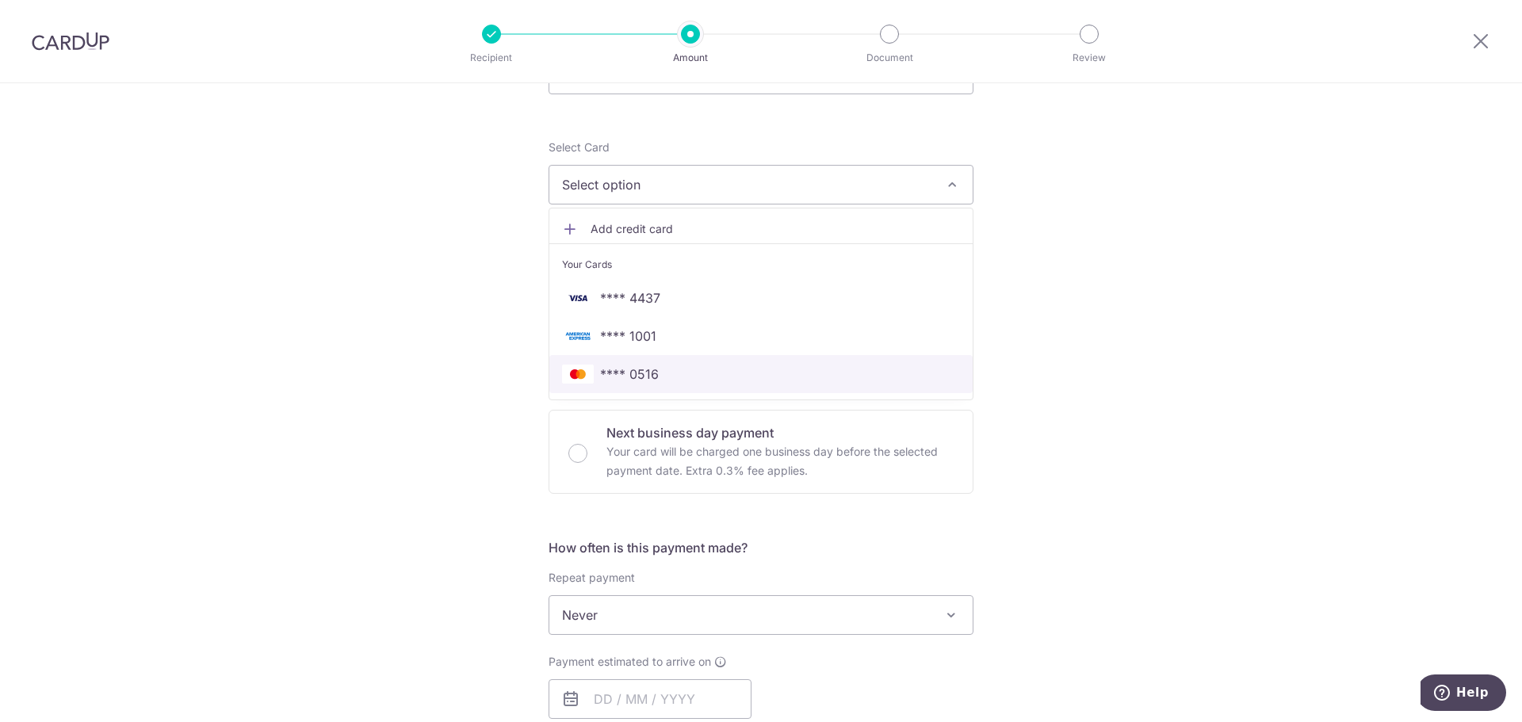
click at [645, 388] on link "**** 0516" at bounding box center [760, 374] width 423 height 38
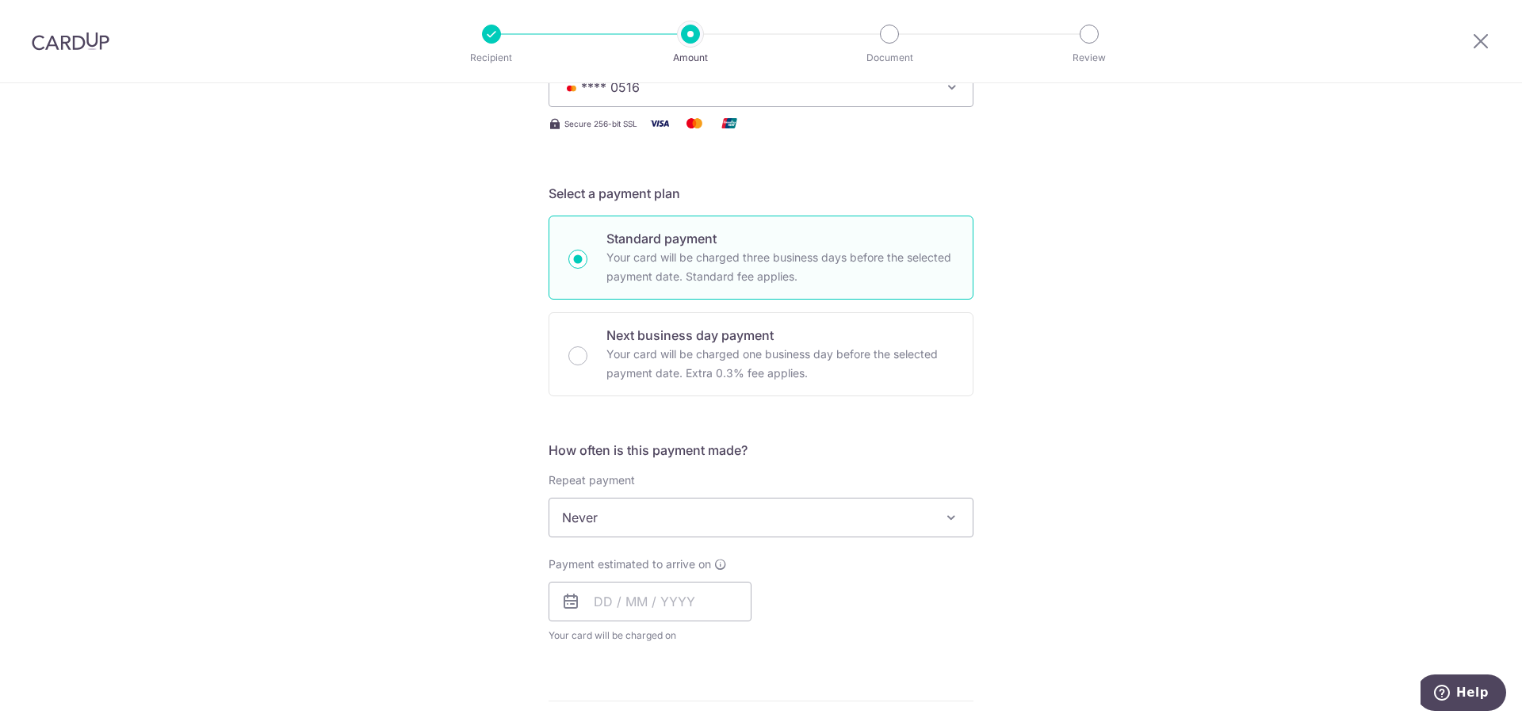
scroll to position [317, 0]
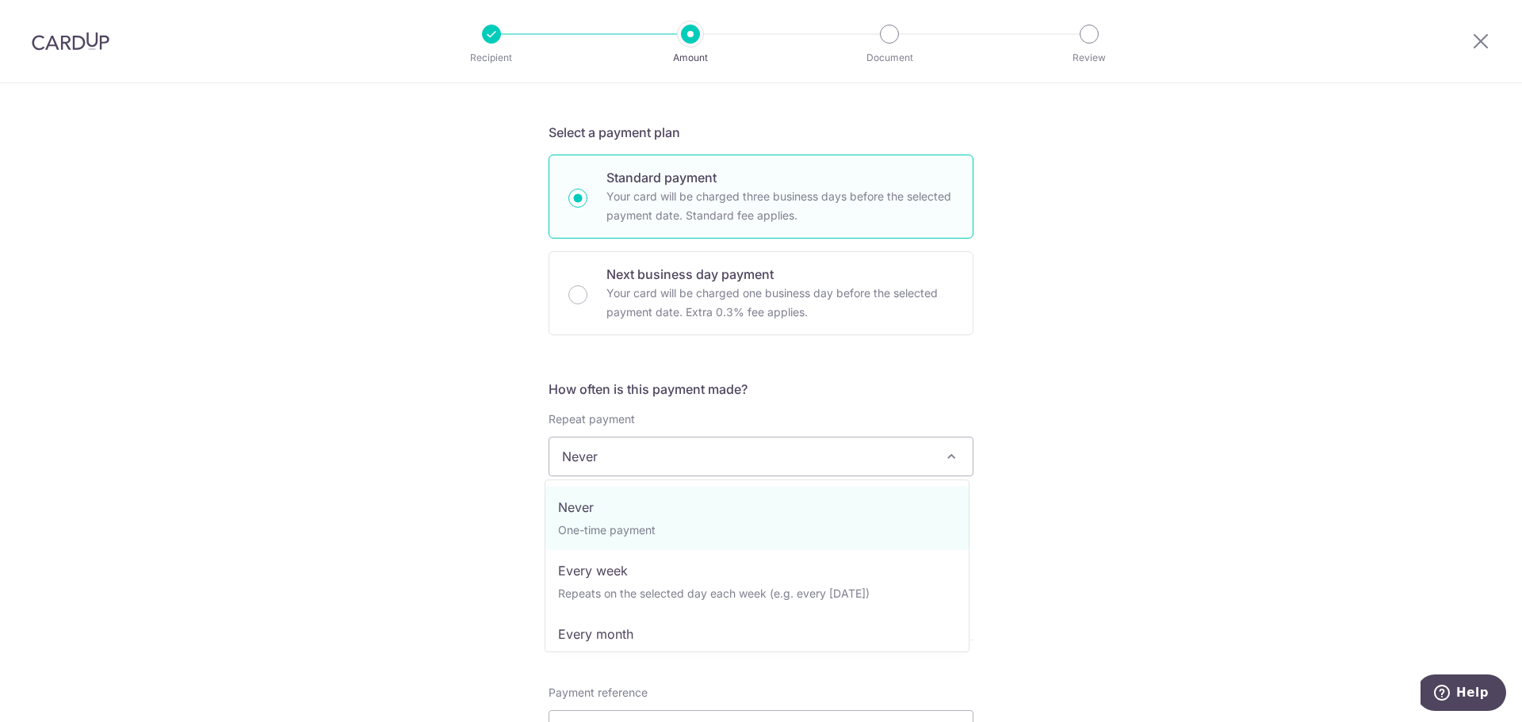
click at [650, 467] on span "Never" at bounding box center [760, 457] width 423 height 38
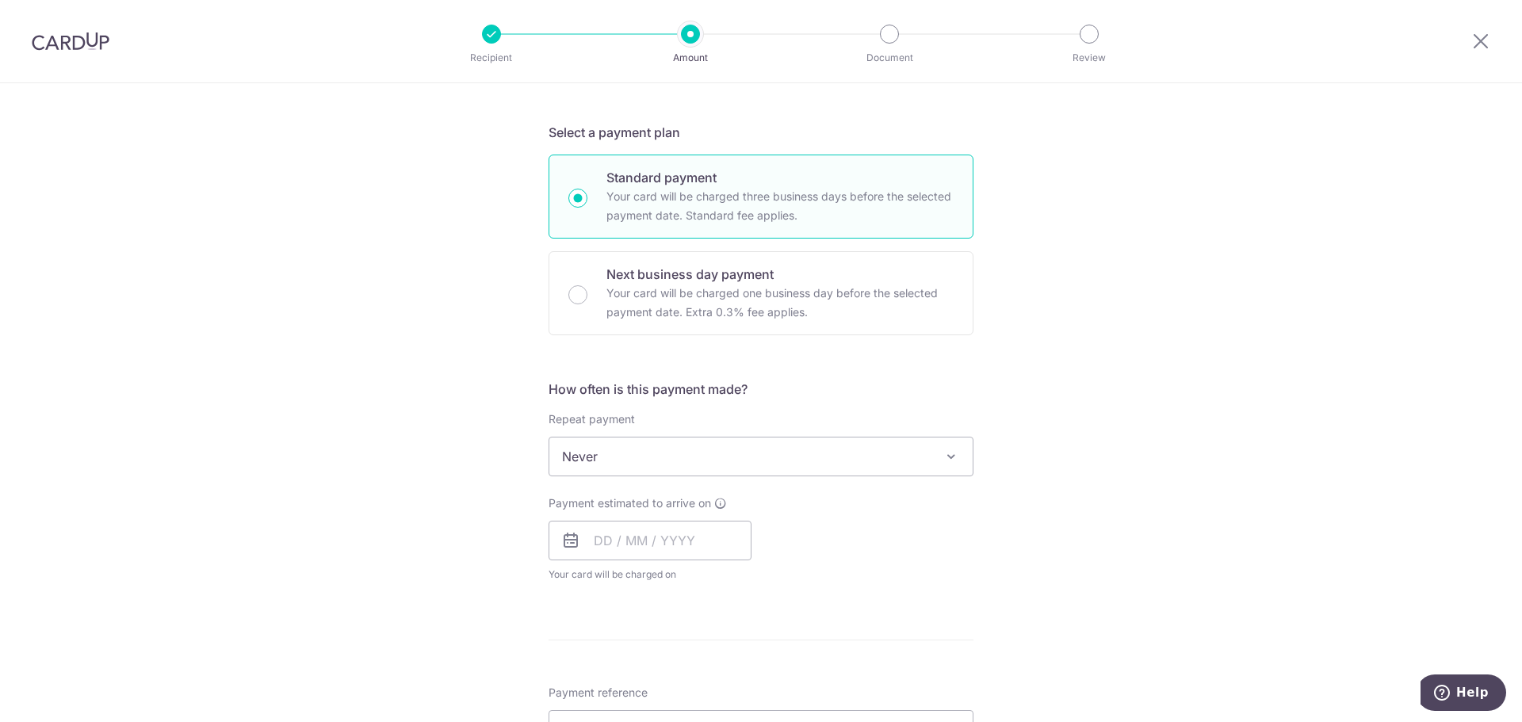
click at [482, 509] on div "Tell us more about your payment Enter payment amount SGD 27,407.60 27407.60 Sel…" at bounding box center [761, 536] width 1522 height 1540
click at [649, 527] on input "text" at bounding box center [650, 541] width 203 height 40
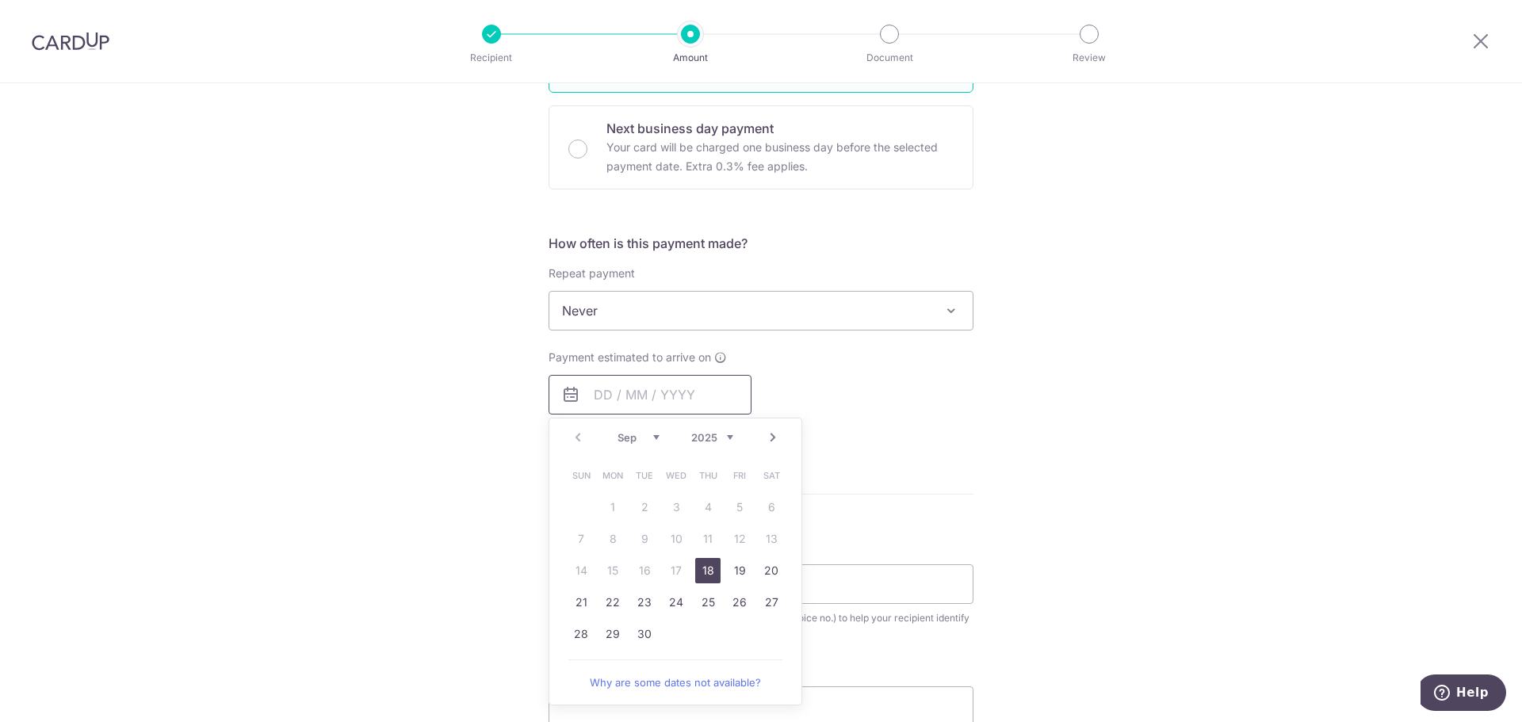
scroll to position [476, 0]
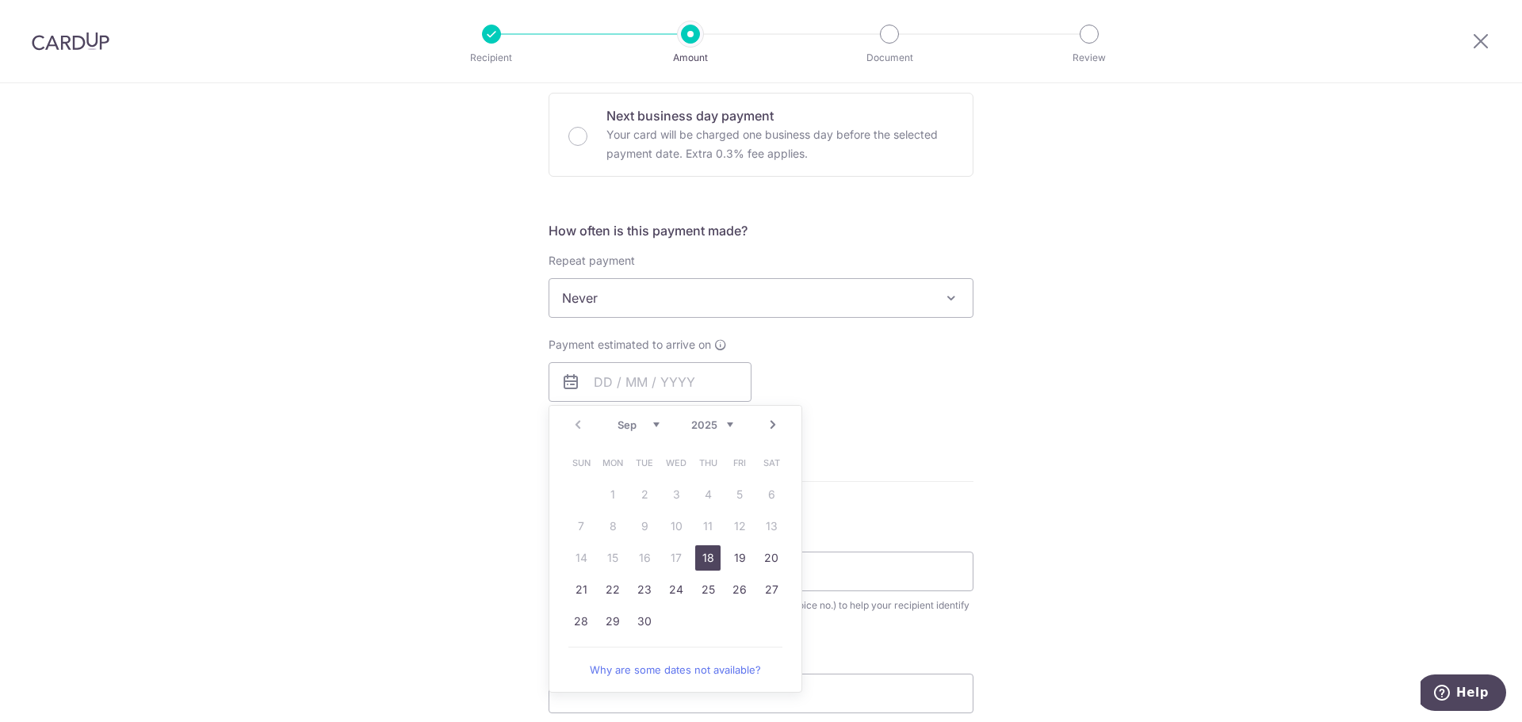
click at [706, 561] on link "18" at bounding box center [707, 557] width 25 height 25
type input "[DATE]"
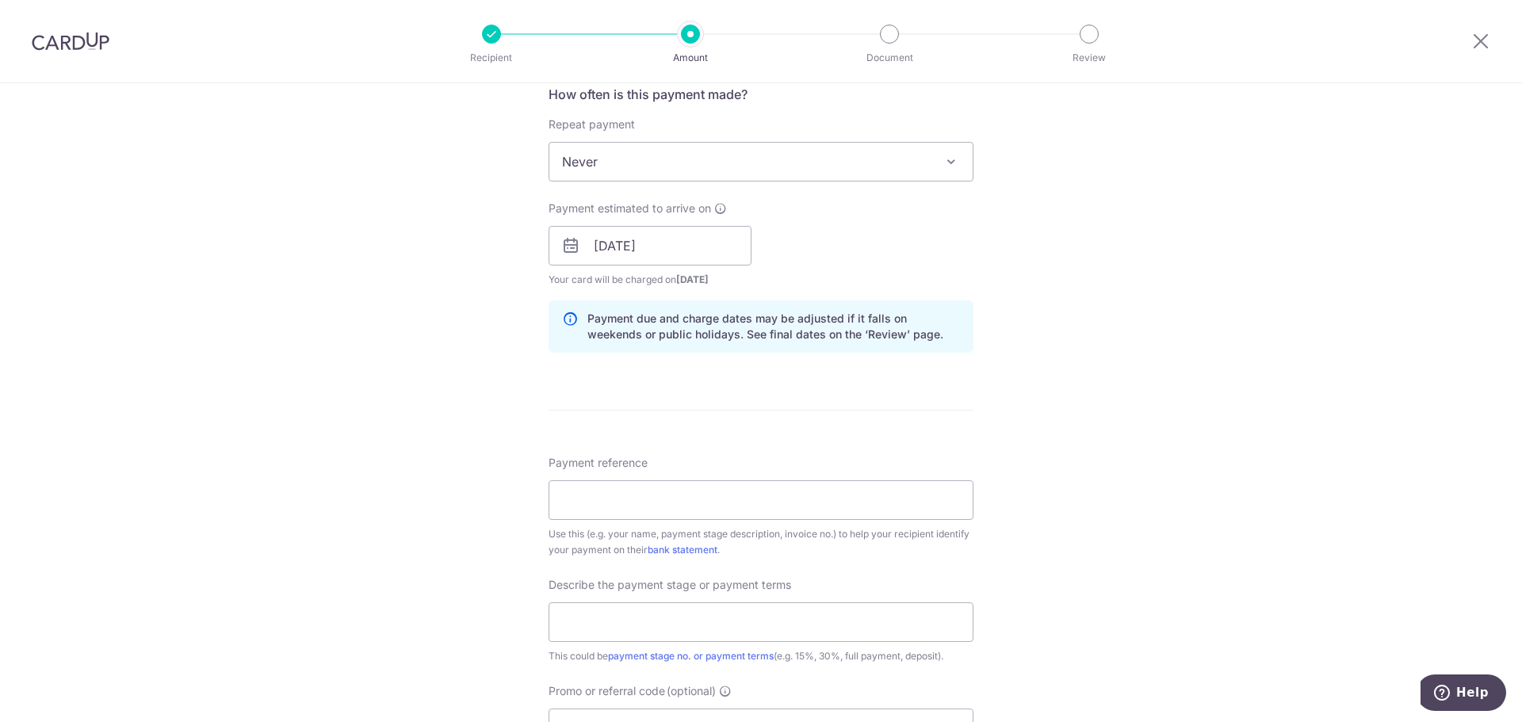
scroll to position [634, 0]
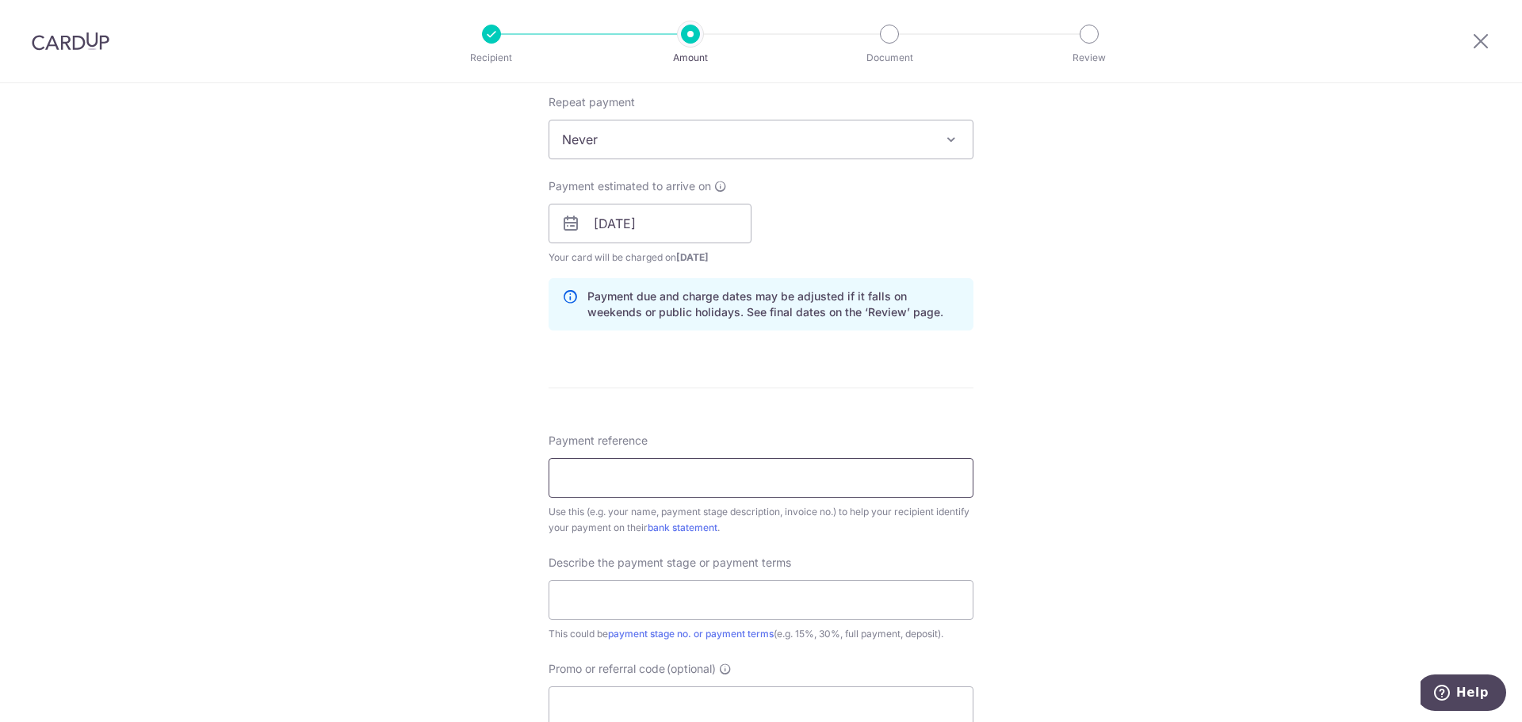
click at [654, 477] on input "Payment reference" at bounding box center [761, 478] width 425 height 40
type input "Kok Yu Xuan - Ricky Bl1001596RS"
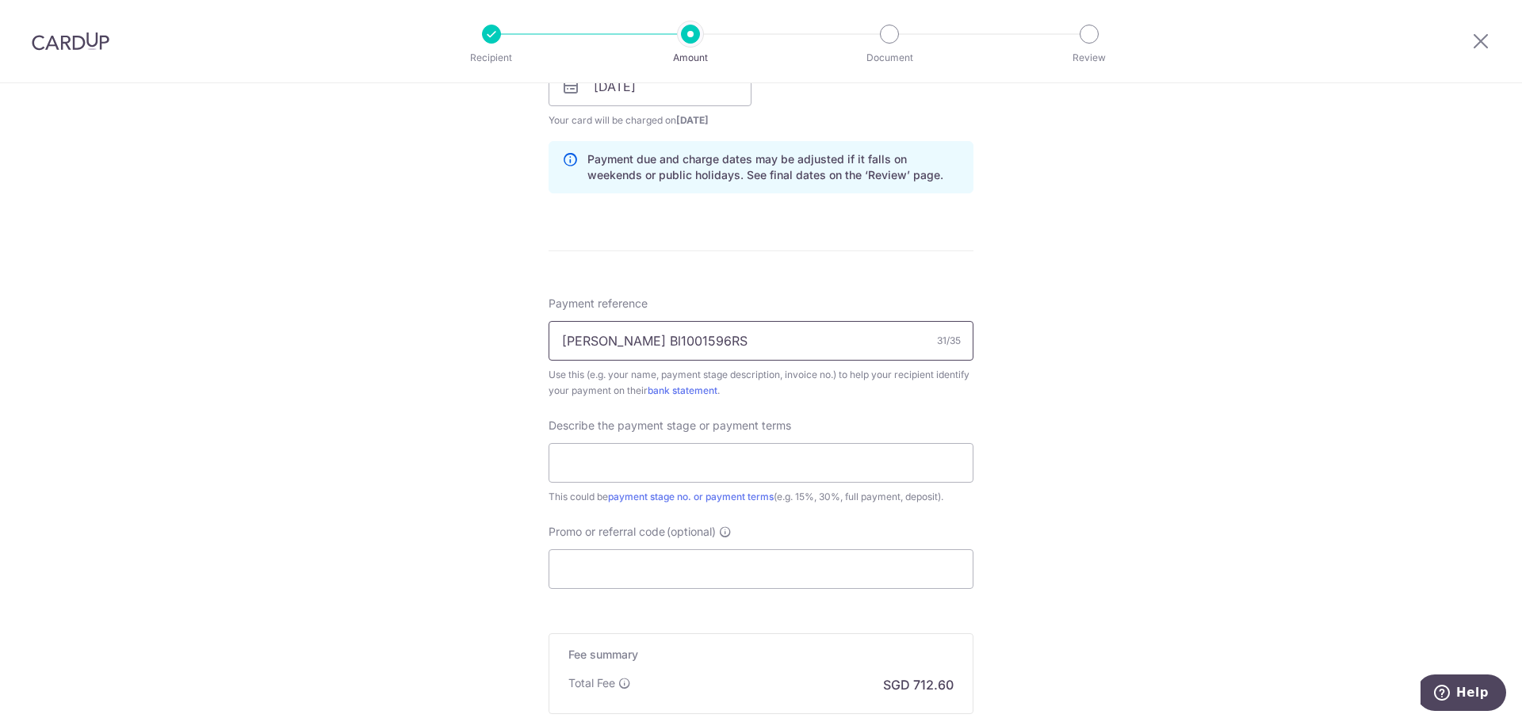
scroll to position [793, 0]
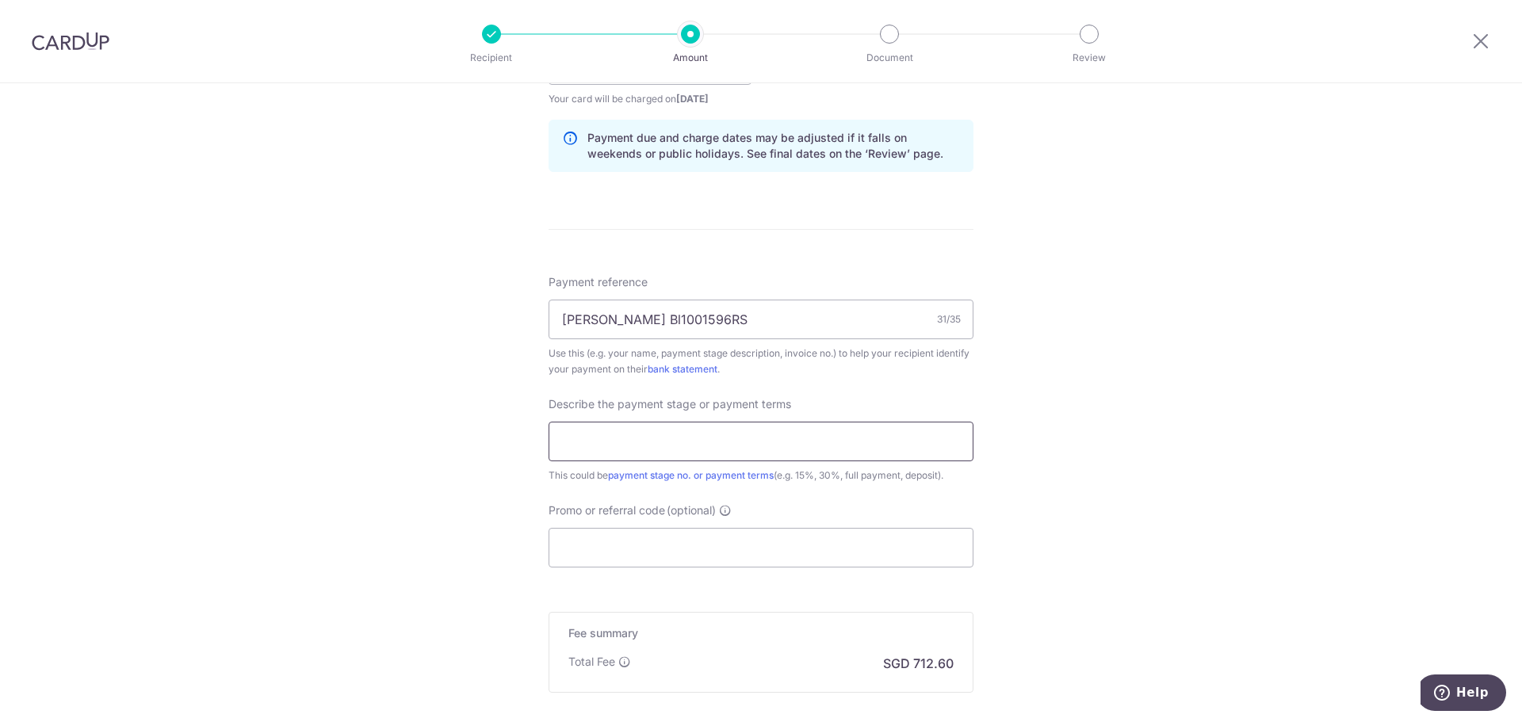
click at [608, 440] on input "text" at bounding box center [761, 442] width 425 height 40
type input "40%"
click at [590, 539] on input "Promo or referral code (optional)" at bounding box center [761, 548] width 425 height 40
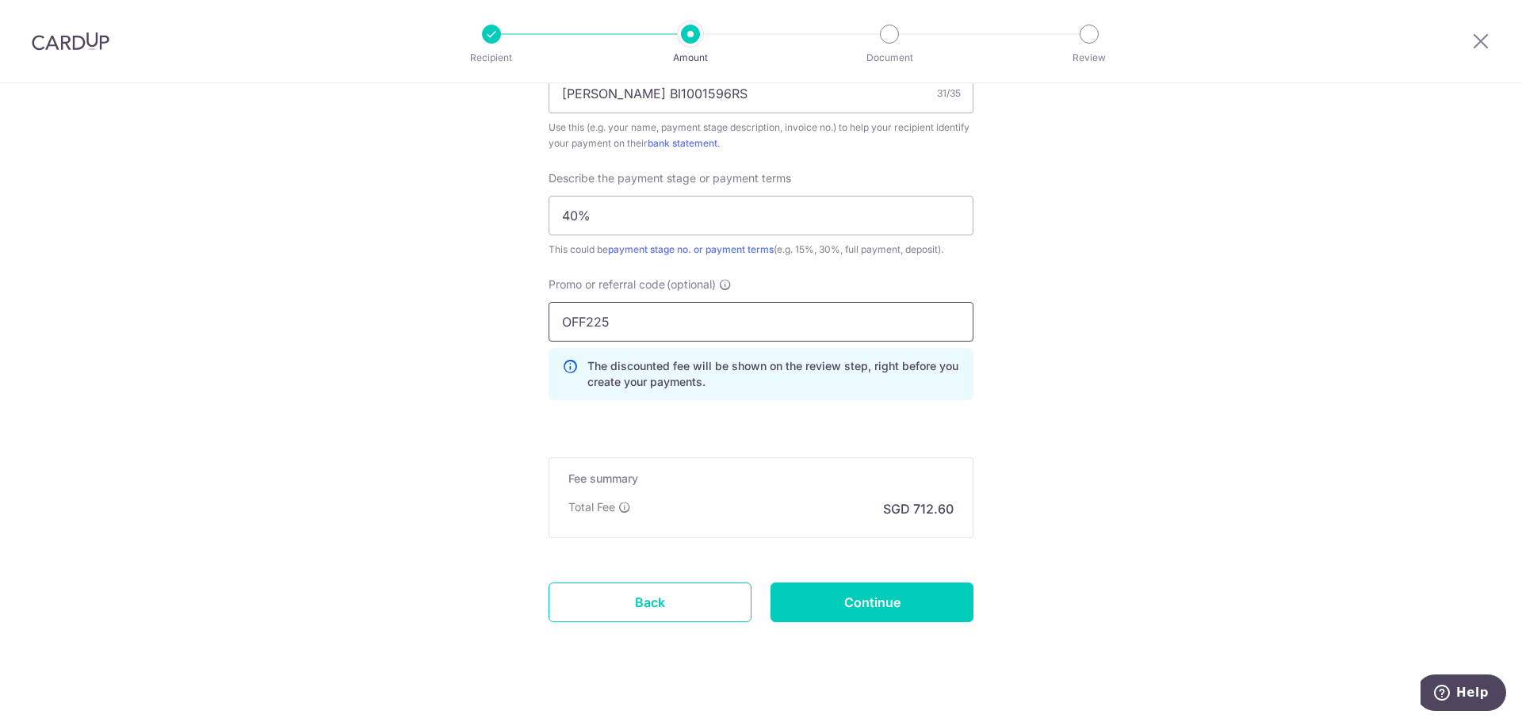
scroll to position [1038, 0]
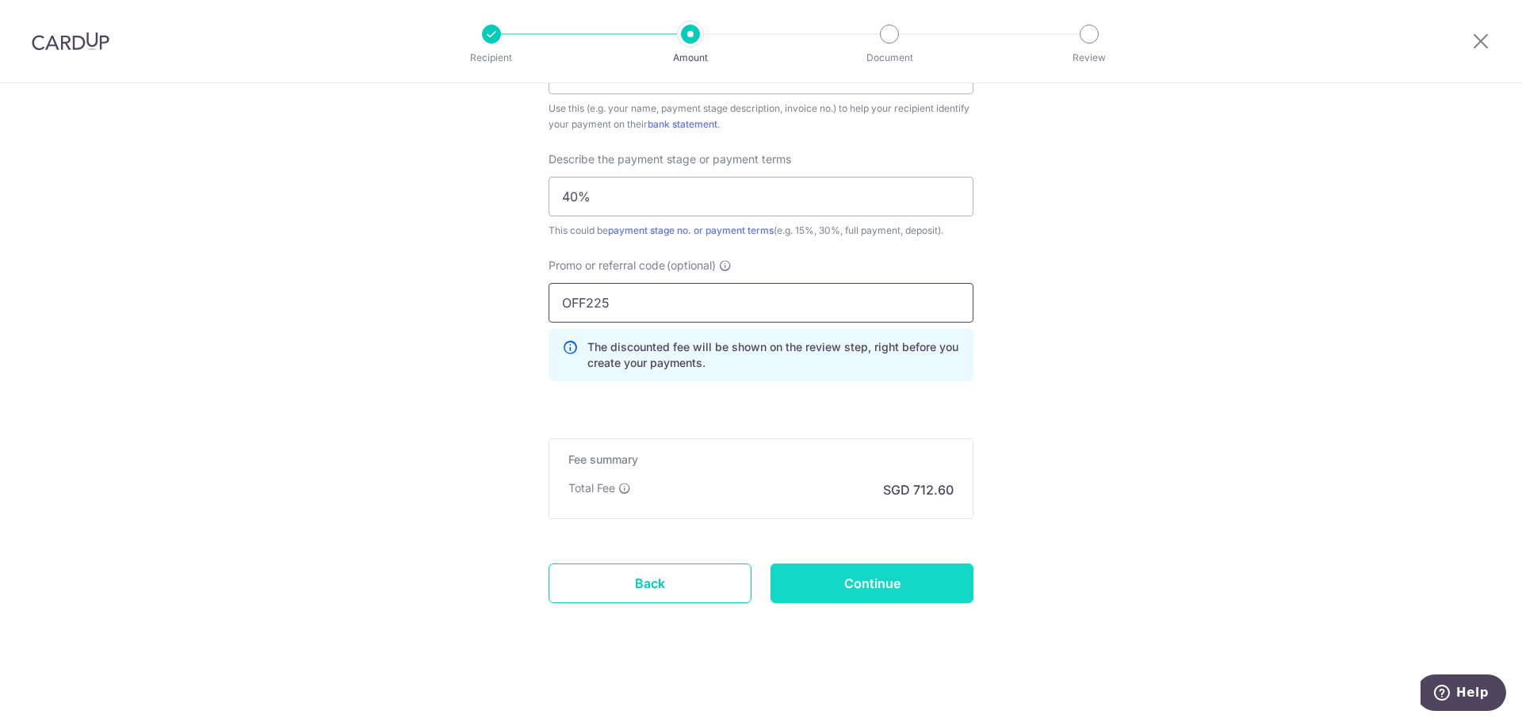
type input "OFF225"
click at [873, 583] on input "Continue" at bounding box center [872, 584] width 203 height 40
type input "Create Schedule"
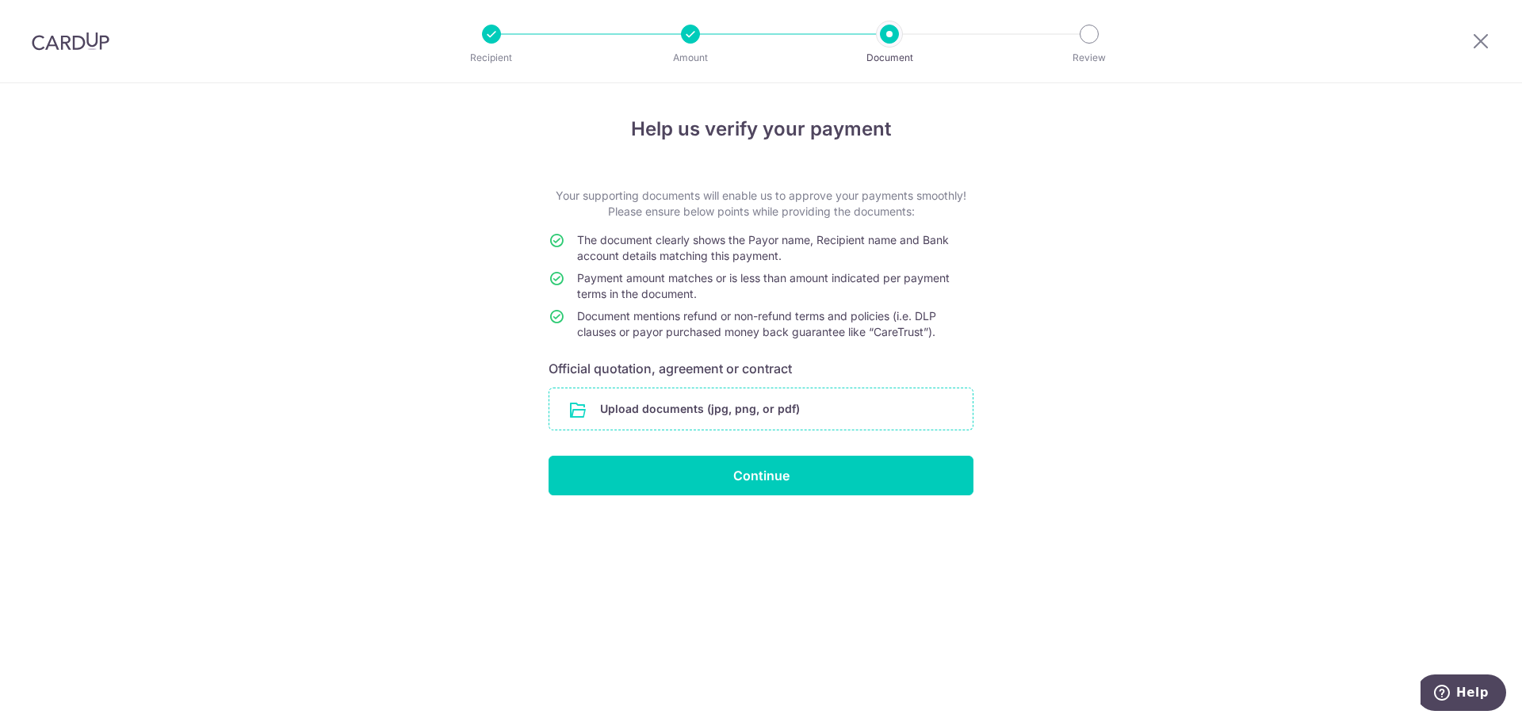
click at [752, 415] on input "file" at bounding box center [760, 408] width 423 height 41
click at [679, 415] on input "file" at bounding box center [760, 408] width 423 height 41
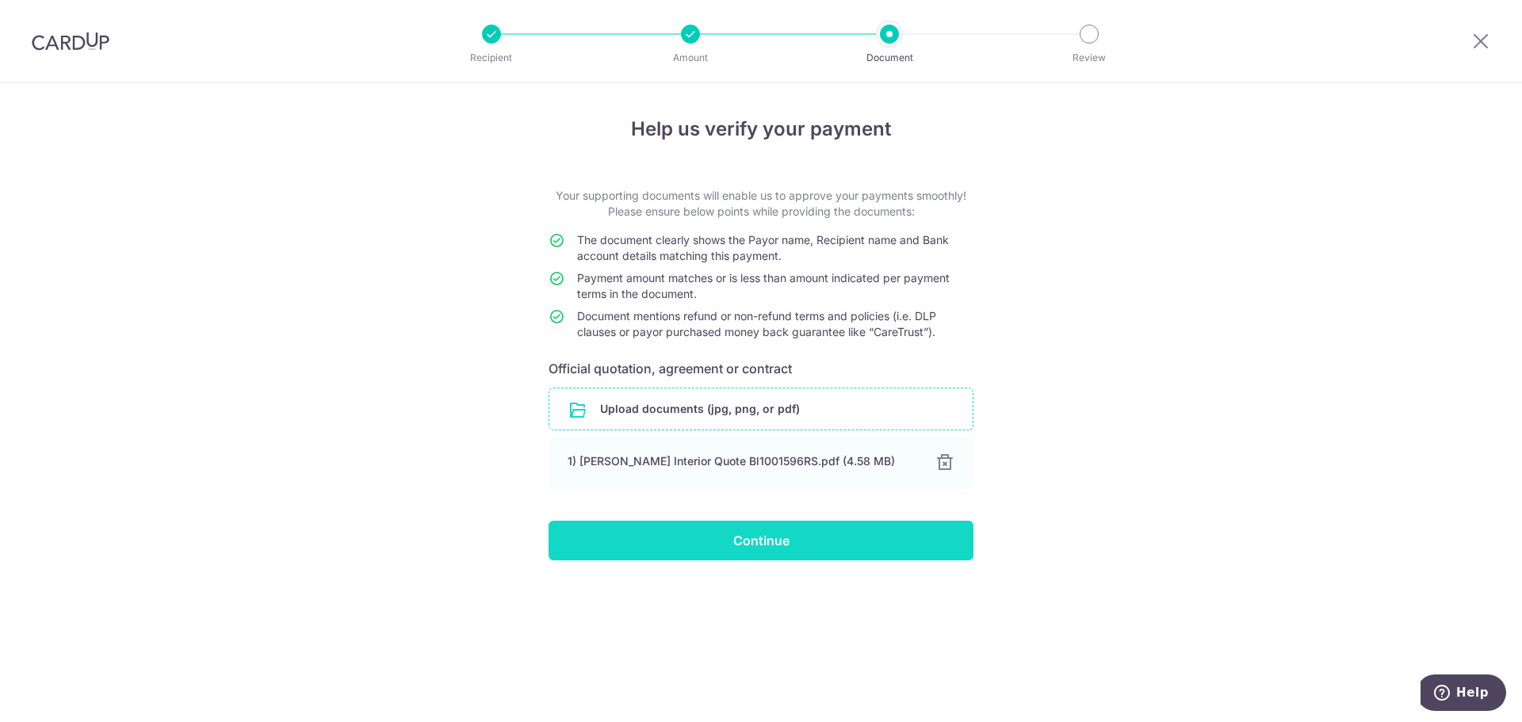
click at [779, 548] on input "Continue" at bounding box center [761, 541] width 425 height 40
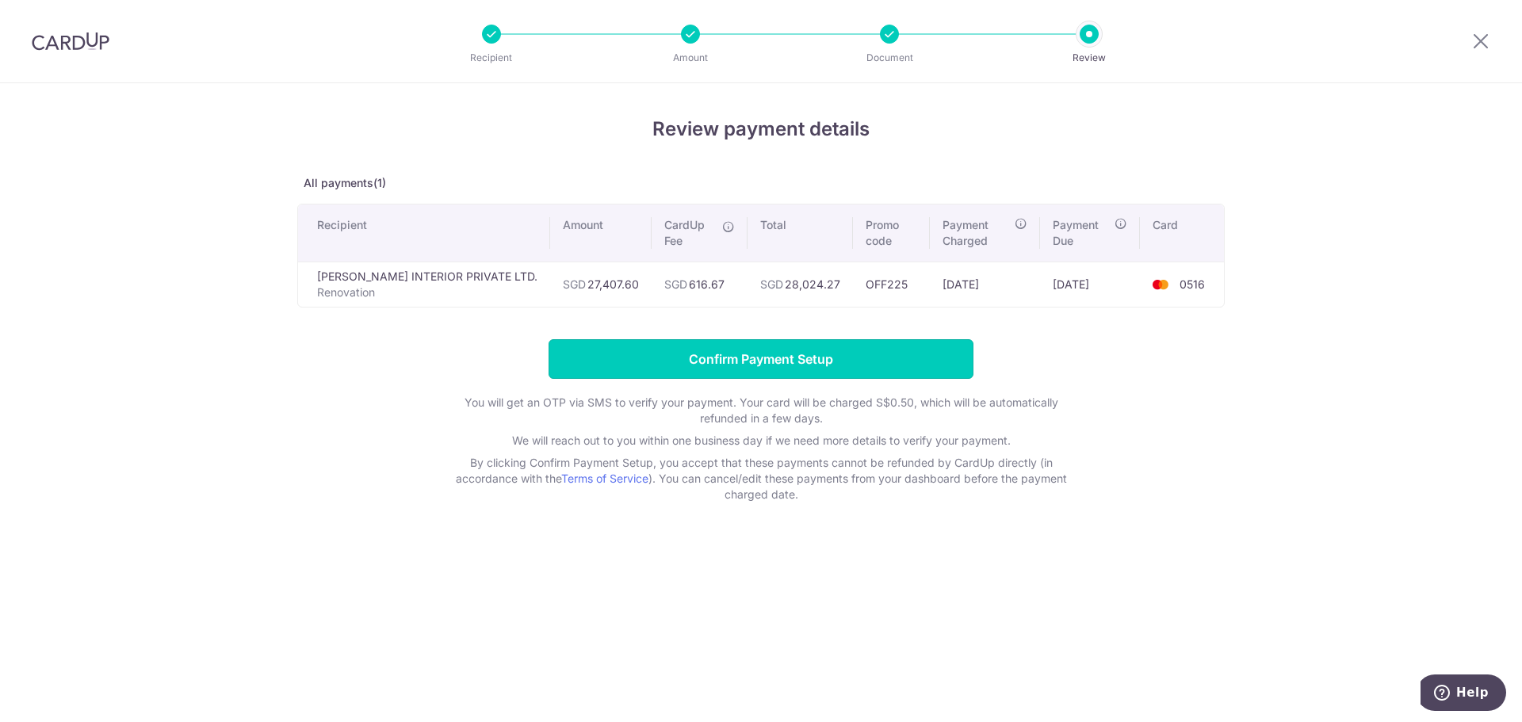
drag, startPoint x: 778, startPoint y: 356, endPoint x: 834, endPoint y: 319, distance: 67.5
click at [834, 319] on div "Review payment details All payments(1) Recipient Amount CardUp Fee Total Promo …" at bounding box center [761, 309] width 928 height 388
drag, startPoint x: 832, startPoint y: 368, endPoint x: 1014, endPoint y: 322, distance: 187.3
click at [1014, 322] on div "Review payment details All payments(1) Recipient Amount CardUp Fee Total Promo …" at bounding box center [761, 309] width 928 height 388
click at [811, 353] on input "Confirm Payment Setup" at bounding box center [761, 359] width 425 height 40
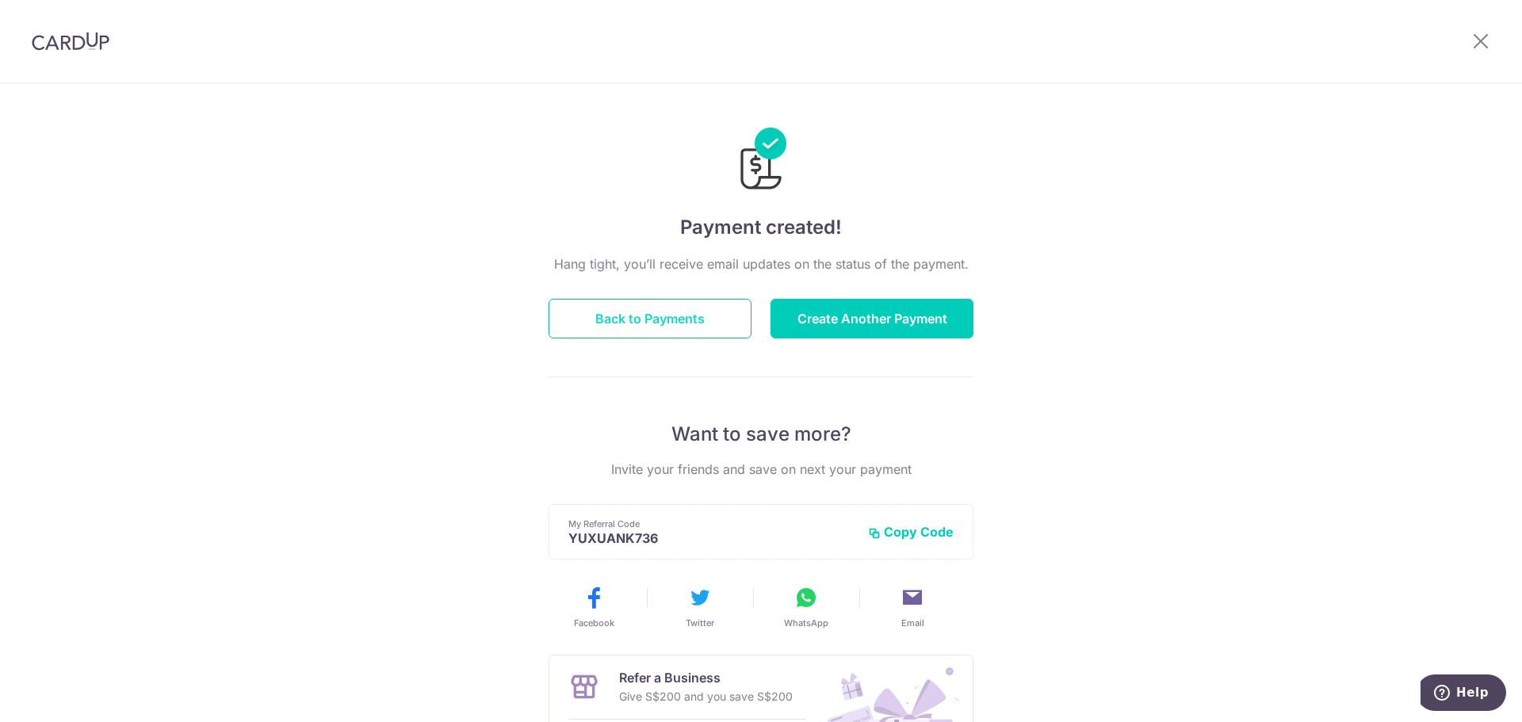
click at [636, 320] on button "Back to Payments" at bounding box center [650, 319] width 203 height 40
